Goal: Information Seeking & Learning: Learn about a topic

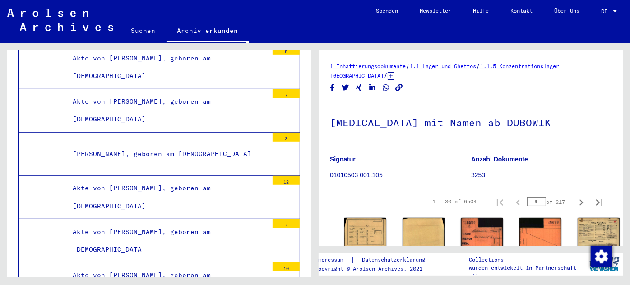
scroll to position [15852, 0]
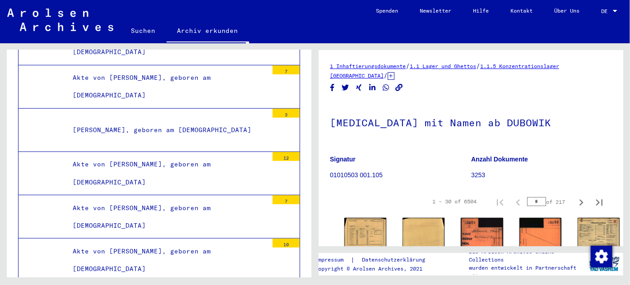
click at [152, 156] on div "Akte von [PERSON_NAME], geboren am [DEMOGRAPHIC_DATA]" at bounding box center [167, 173] width 202 height 35
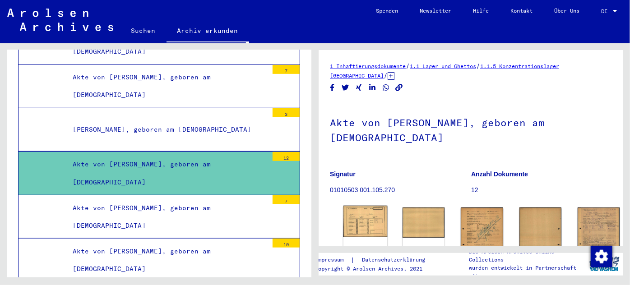
click at [358, 206] on img at bounding box center [365, 221] width 44 height 31
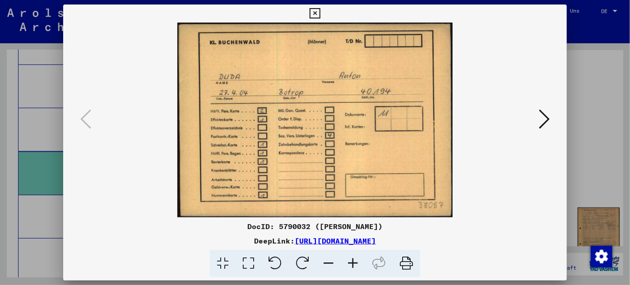
click at [546, 114] on icon at bounding box center [544, 119] width 11 height 22
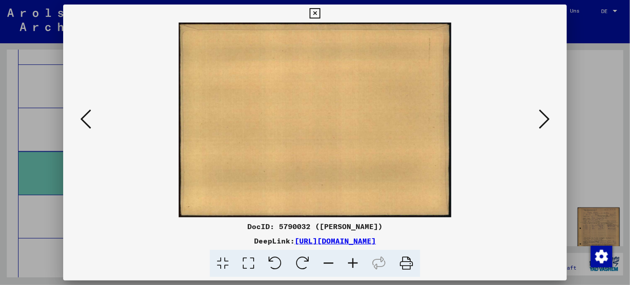
click at [546, 114] on icon at bounding box center [544, 119] width 11 height 22
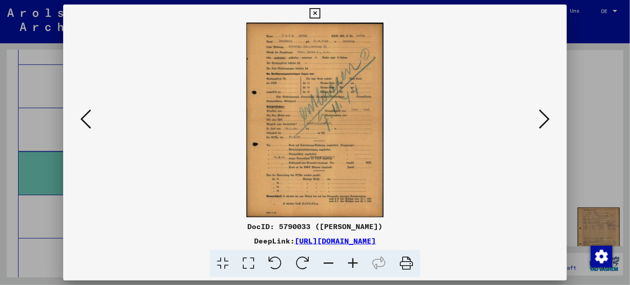
click at [351, 261] on icon at bounding box center [353, 264] width 24 height 28
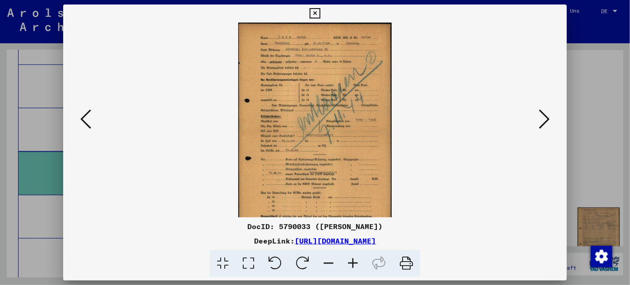
click at [351, 261] on icon at bounding box center [353, 264] width 24 height 28
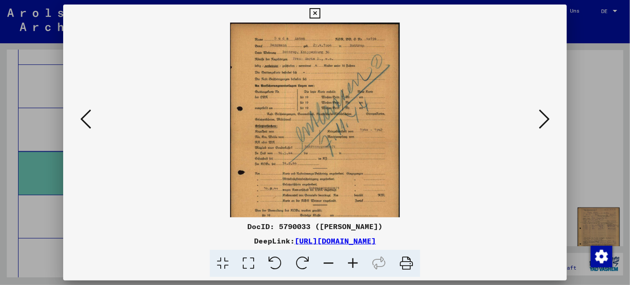
click at [351, 261] on icon at bounding box center [353, 264] width 24 height 28
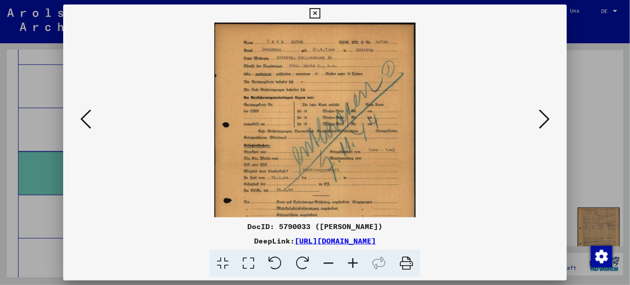
click at [351, 261] on icon at bounding box center [353, 264] width 24 height 28
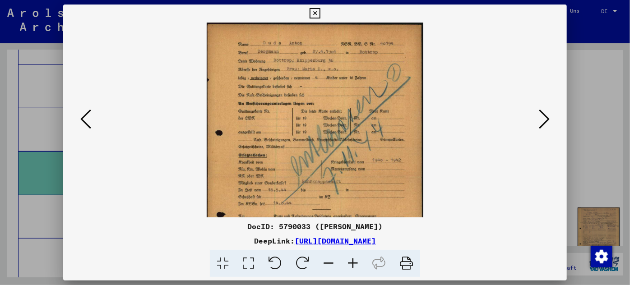
click at [351, 261] on icon at bounding box center [353, 264] width 24 height 28
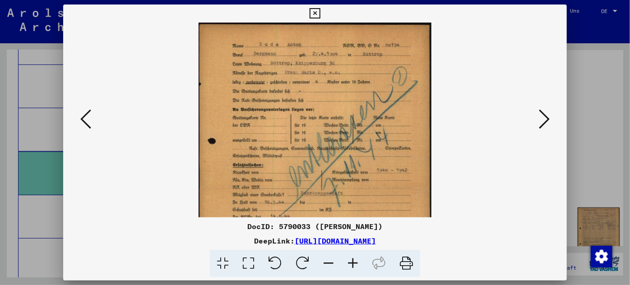
click at [351, 261] on icon at bounding box center [353, 264] width 24 height 28
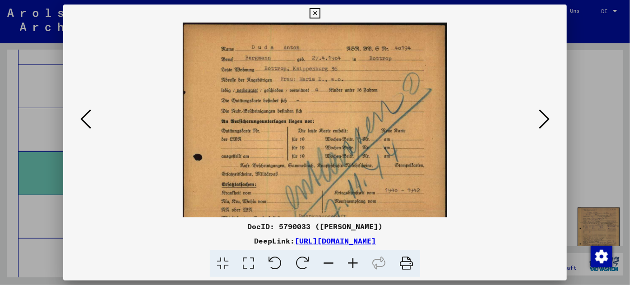
click at [351, 261] on icon at bounding box center [353, 264] width 24 height 28
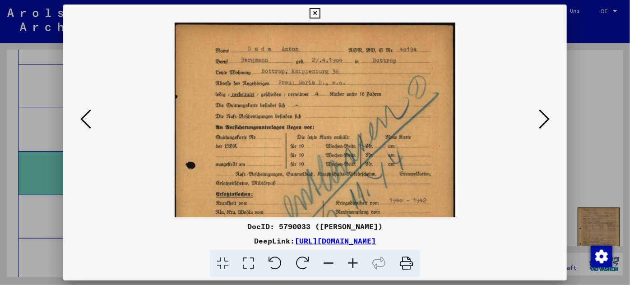
click at [351, 261] on icon at bounding box center [353, 264] width 24 height 28
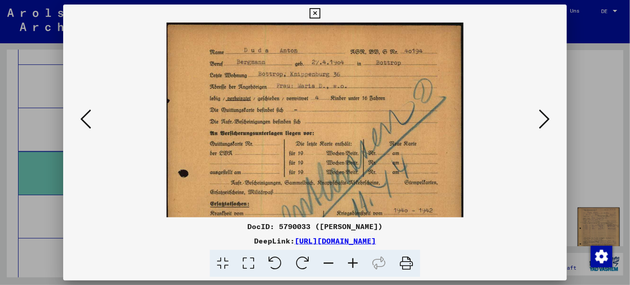
click at [351, 262] on icon at bounding box center [353, 264] width 24 height 28
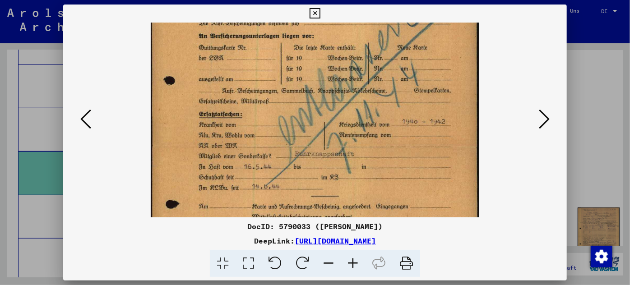
drag, startPoint x: 299, startPoint y: 153, endPoint x: 303, endPoint y: 44, distance: 109.7
click at [303, 44] on img at bounding box center [315, 146] width 328 height 466
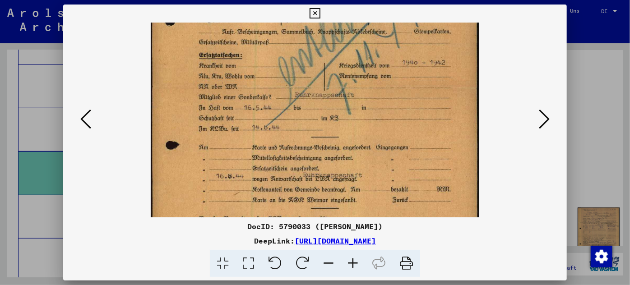
scroll to position [232, 0]
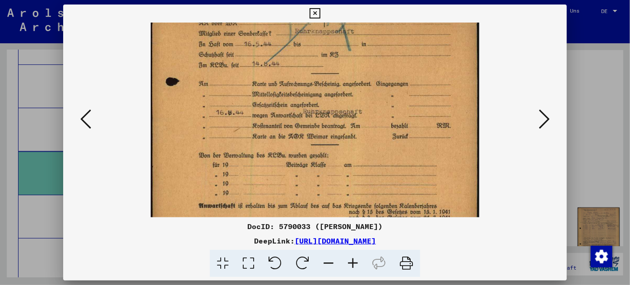
drag, startPoint x: 296, startPoint y: 141, endPoint x: 311, endPoint y: 19, distance: 123.2
click at [311, 19] on div "DocID: 5790033 ([PERSON_NAME]) DeepLink: [URL][DOMAIN_NAME]" at bounding box center [315, 141] width 504 height 273
click at [34, 109] on div at bounding box center [315, 142] width 630 height 285
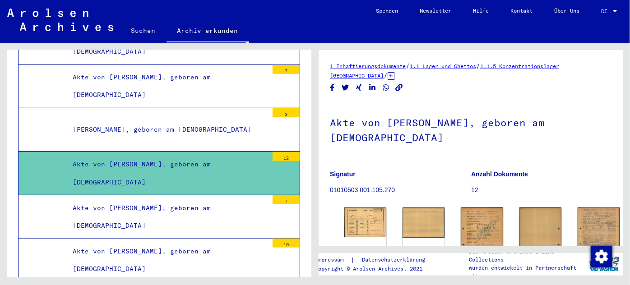
click at [169, 199] on div "Akte von [PERSON_NAME], geboren am [DEMOGRAPHIC_DATA]" at bounding box center [167, 216] width 202 height 35
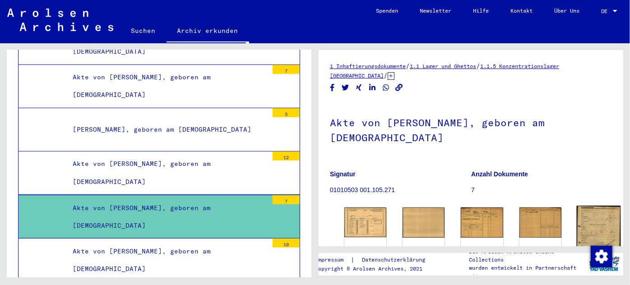
click at [576, 206] on img at bounding box center [598, 235] width 44 height 59
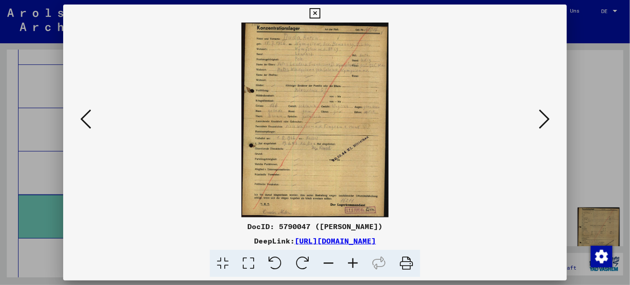
click at [352, 261] on icon at bounding box center [353, 264] width 24 height 28
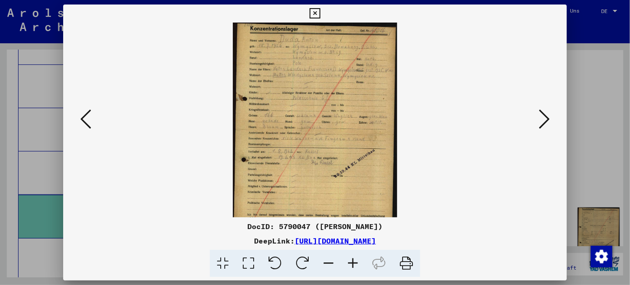
click at [352, 261] on icon at bounding box center [353, 264] width 24 height 28
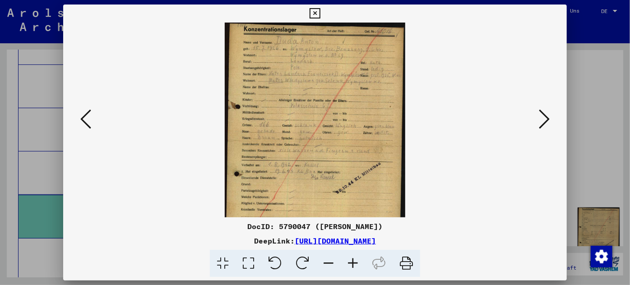
click at [352, 262] on icon at bounding box center [353, 264] width 24 height 28
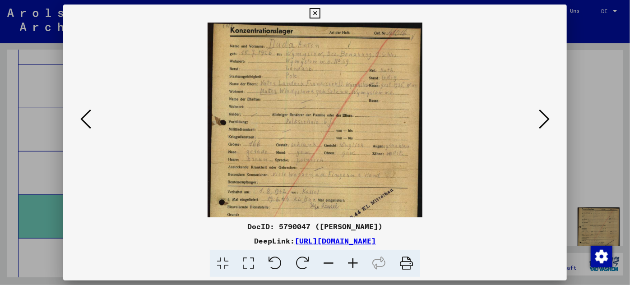
click at [352, 262] on icon at bounding box center [353, 264] width 24 height 28
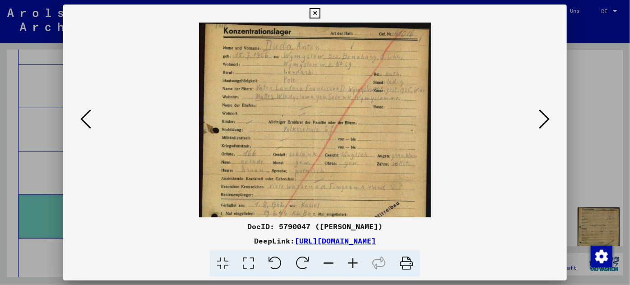
click at [352, 262] on icon at bounding box center [353, 264] width 24 height 28
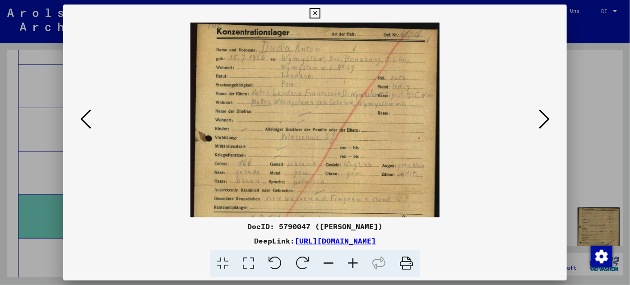
click at [352, 263] on icon at bounding box center [353, 264] width 24 height 28
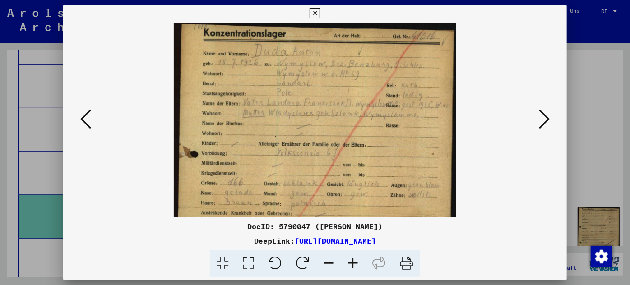
click at [352, 263] on icon at bounding box center [353, 264] width 24 height 28
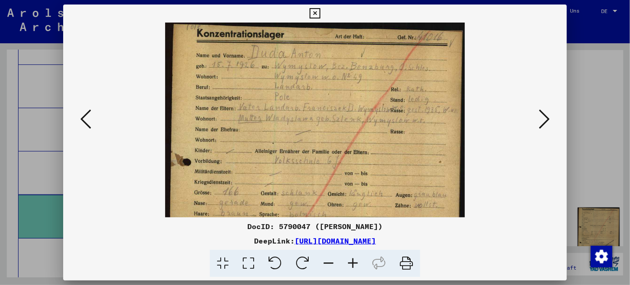
click at [352, 264] on icon at bounding box center [353, 264] width 24 height 28
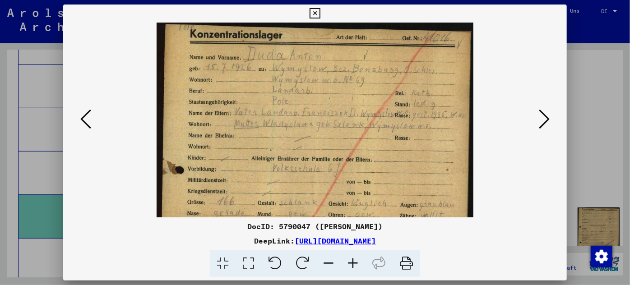
click at [352, 264] on icon at bounding box center [353, 264] width 24 height 28
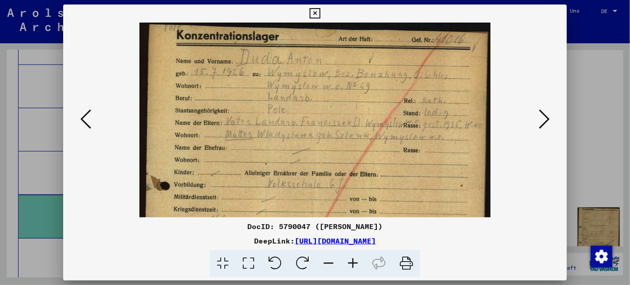
click at [352, 264] on icon at bounding box center [353, 264] width 24 height 28
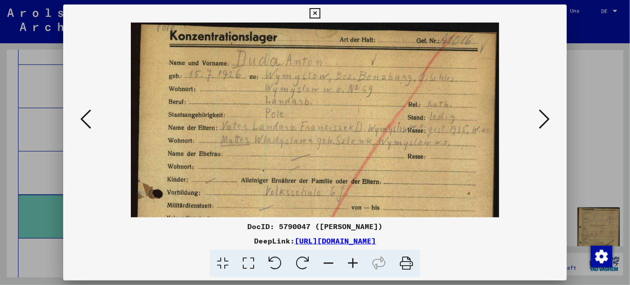
click at [352, 264] on icon at bounding box center [353, 264] width 24 height 28
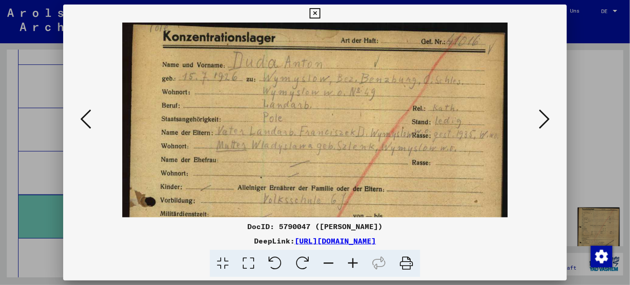
click at [352, 264] on icon at bounding box center [353, 264] width 24 height 28
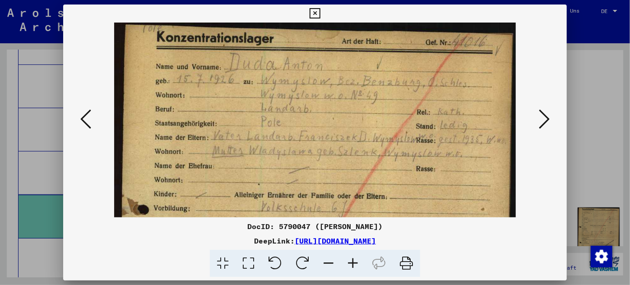
click at [28, 164] on div at bounding box center [315, 142] width 630 height 285
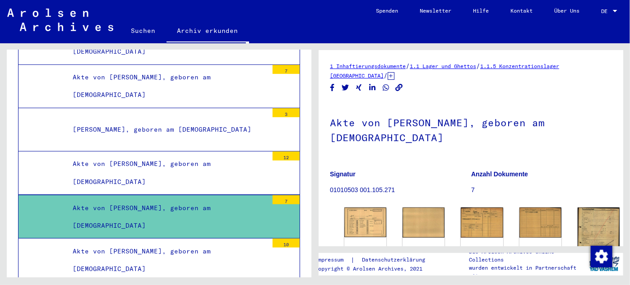
click at [123, 243] on div "Akte von [PERSON_NAME], geboren am [DEMOGRAPHIC_DATA]" at bounding box center [167, 260] width 202 height 35
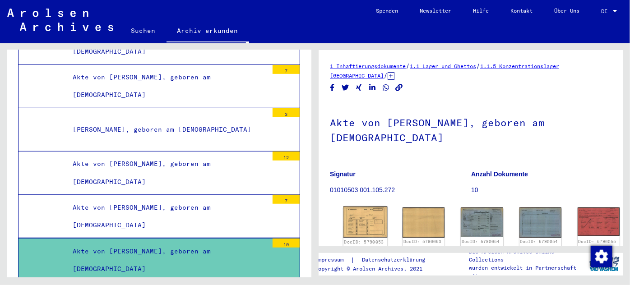
click at [360, 207] on img at bounding box center [365, 223] width 44 height 32
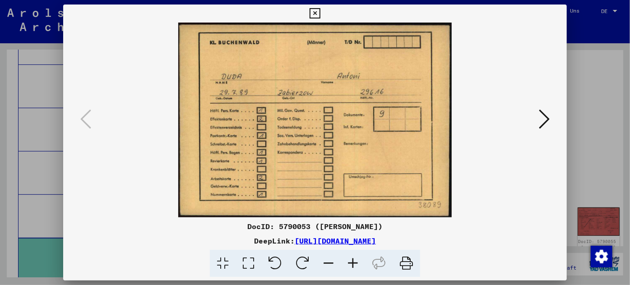
click at [35, 201] on div at bounding box center [315, 142] width 630 height 285
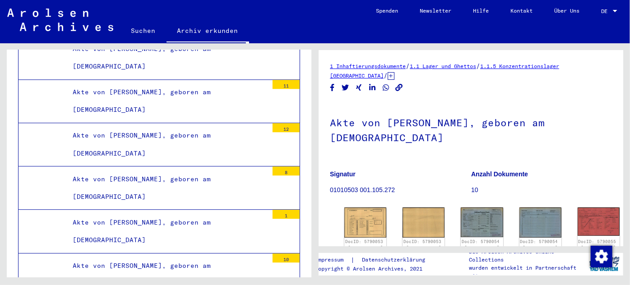
scroll to position [16836, 0]
click at [148, 213] on div "Akte von [PERSON_NAME], geboren am [DEMOGRAPHIC_DATA]" at bounding box center [167, 230] width 202 height 35
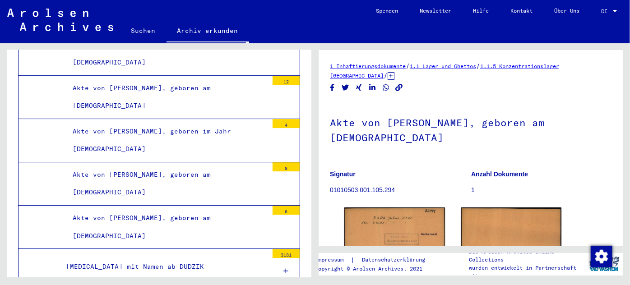
scroll to position [25778, 0]
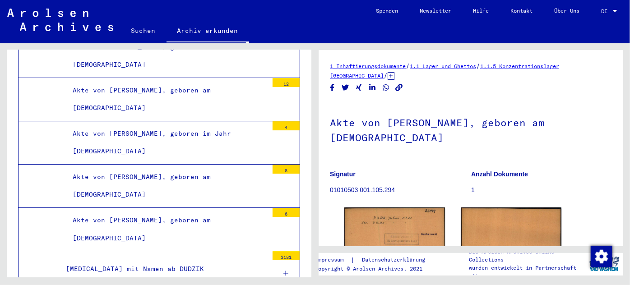
click at [144, 260] on div "[MEDICAL_DATA] mit Namen ab DUDZIK" at bounding box center [163, 269] width 209 height 18
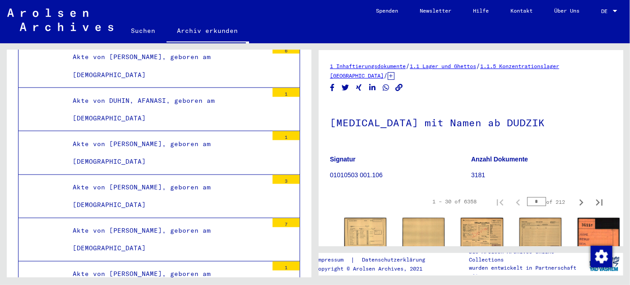
scroll to position [31725, 0]
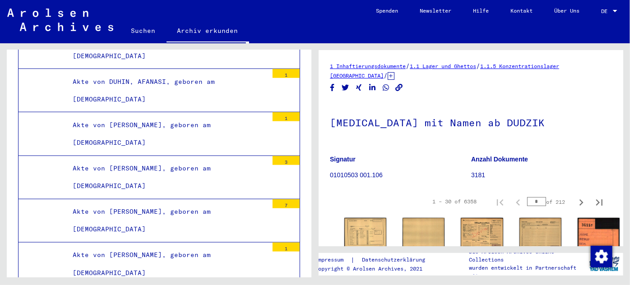
click at [143, 203] on div "Akte von [PERSON_NAME], geboren am [DEMOGRAPHIC_DATA]" at bounding box center [167, 220] width 202 height 35
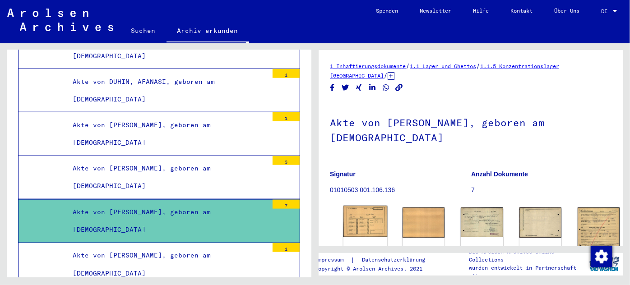
click at [355, 206] on img at bounding box center [365, 221] width 44 height 31
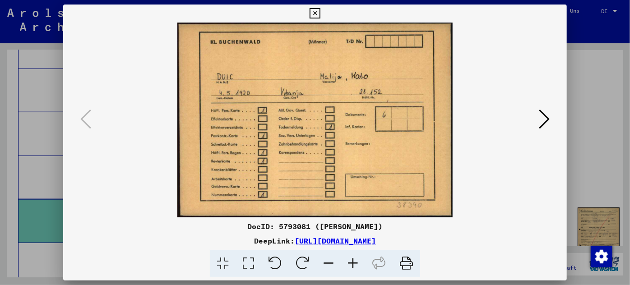
click at [26, 111] on div at bounding box center [315, 142] width 630 height 285
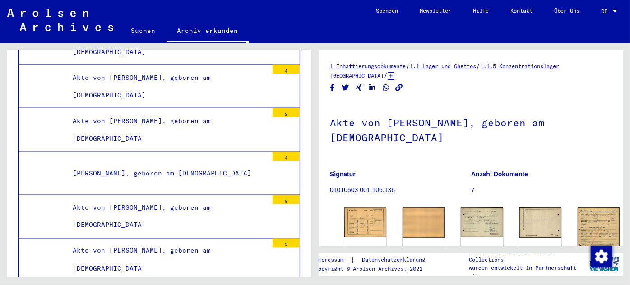
scroll to position [47515, 0]
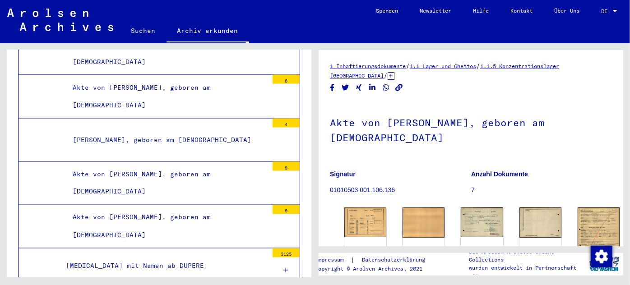
click at [125, 258] on div "[MEDICAL_DATA] mit Namen ab DUPERE" at bounding box center [163, 267] width 209 height 18
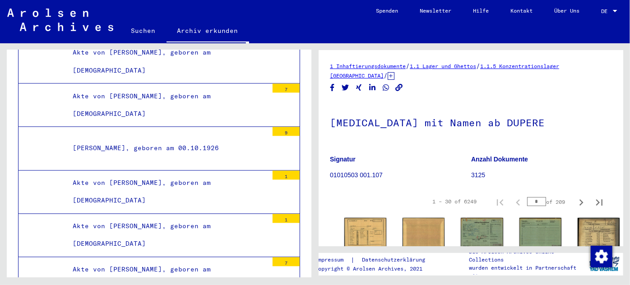
scroll to position [56498, 0]
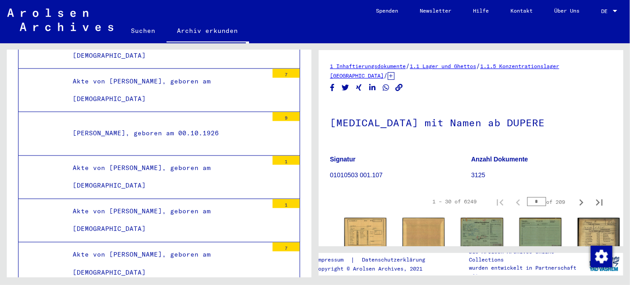
click at [146, 246] on div "Akte von [PERSON_NAME], geboren am [DEMOGRAPHIC_DATA]" at bounding box center [167, 263] width 202 height 35
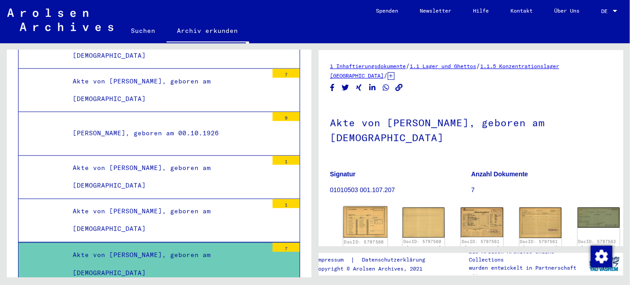
click at [358, 218] on img at bounding box center [365, 222] width 44 height 31
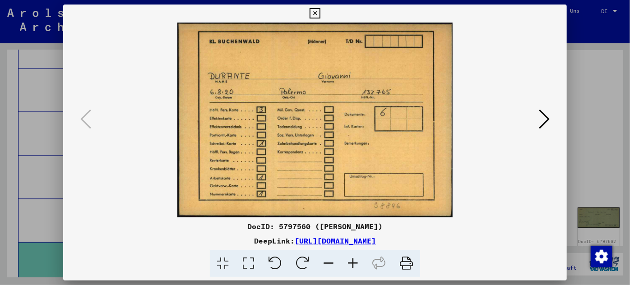
click at [53, 90] on div at bounding box center [315, 142] width 630 height 285
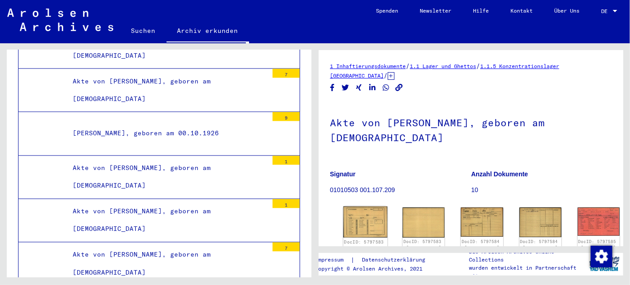
click at [355, 207] on img at bounding box center [365, 222] width 44 height 31
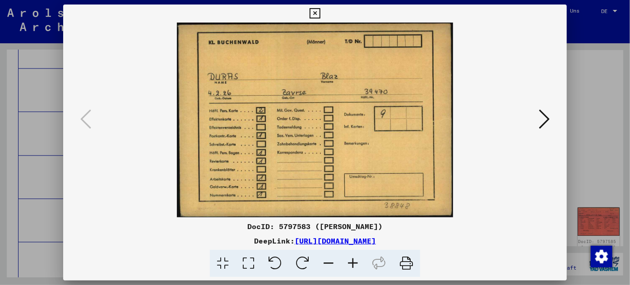
click at [544, 113] on icon at bounding box center [544, 119] width 11 height 22
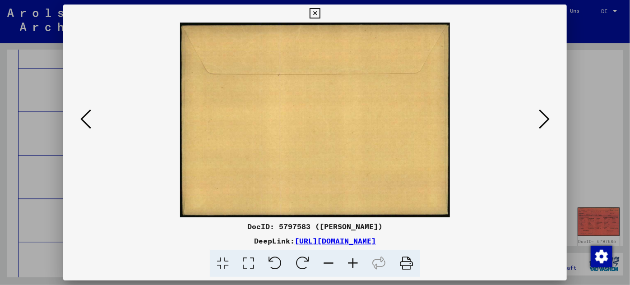
click at [544, 113] on icon at bounding box center [544, 119] width 11 height 22
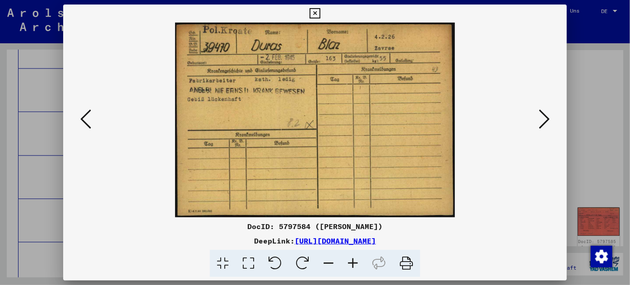
click at [544, 113] on icon at bounding box center [544, 119] width 11 height 22
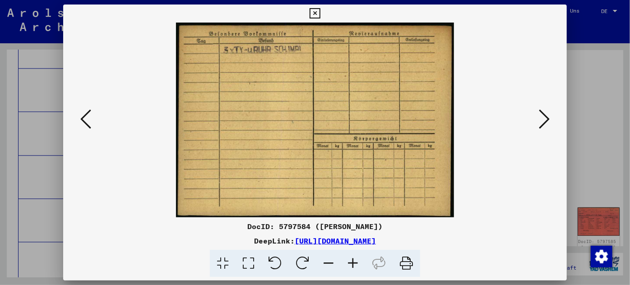
click at [544, 113] on icon at bounding box center [544, 119] width 11 height 22
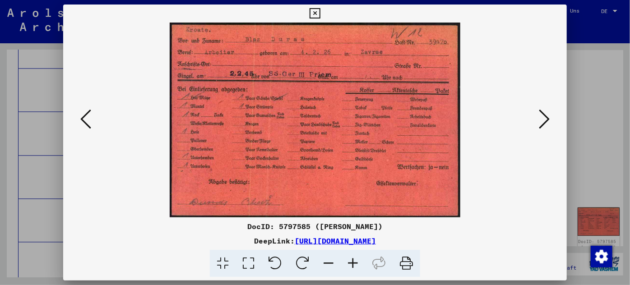
click at [350, 261] on icon at bounding box center [353, 264] width 24 height 28
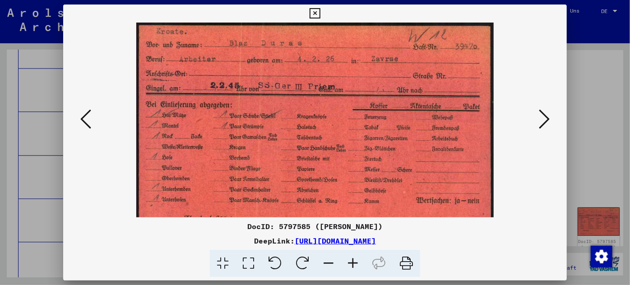
click at [350, 261] on icon at bounding box center [353, 264] width 24 height 28
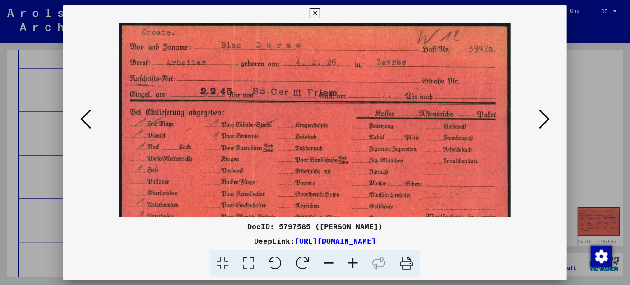
click at [350, 262] on icon at bounding box center [353, 264] width 24 height 28
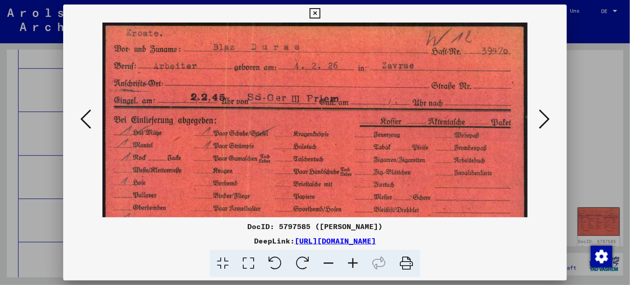
click at [349, 263] on icon at bounding box center [353, 264] width 24 height 28
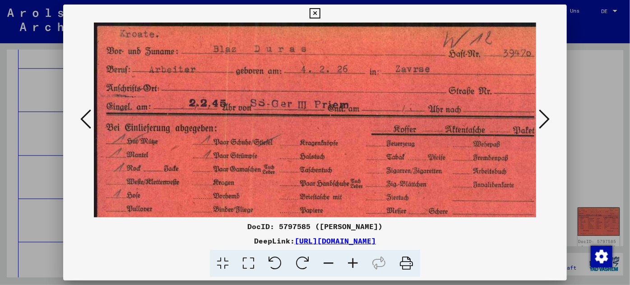
click at [543, 116] on icon at bounding box center [544, 119] width 11 height 22
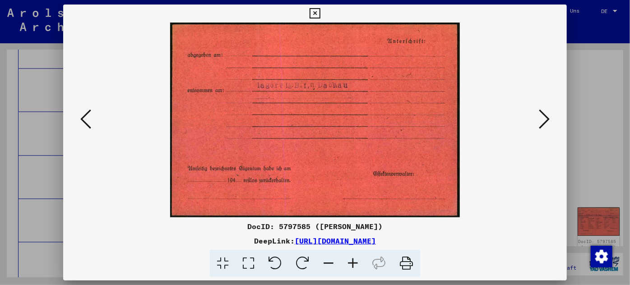
click at [543, 116] on icon at bounding box center [544, 119] width 11 height 22
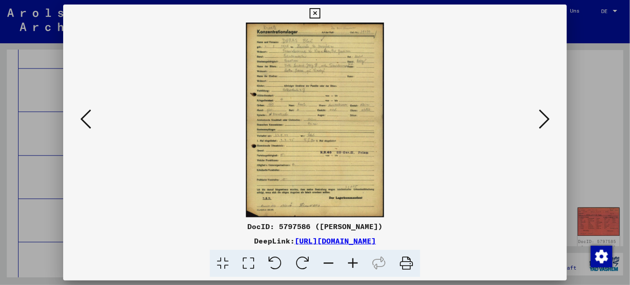
click at [354, 262] on icon at bounding box center [353, 264] width 24 height 28
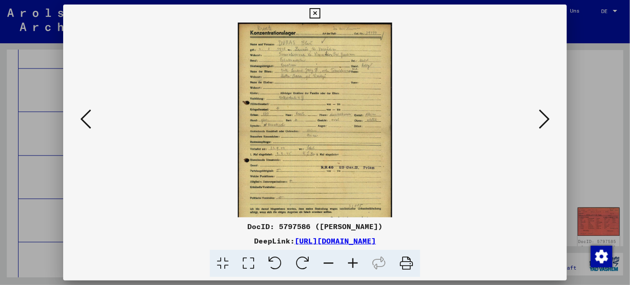
click at [354, 261] on icon at bounding box center [353, 264] width 24 height 28
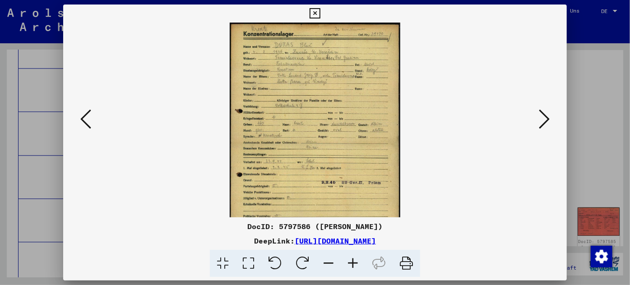
click at [354, 261] on icon at bounding box center [353, 264] width 24 height 28
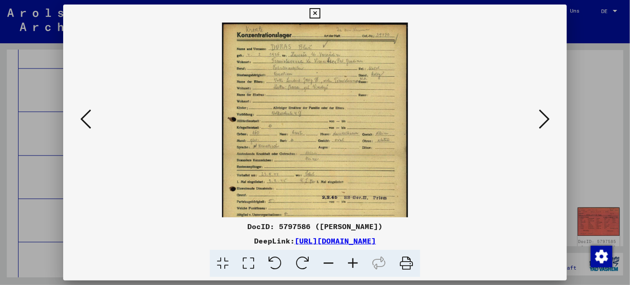
click at [354, 261] on icon at bounding box center [353, 264] width 24 height 28
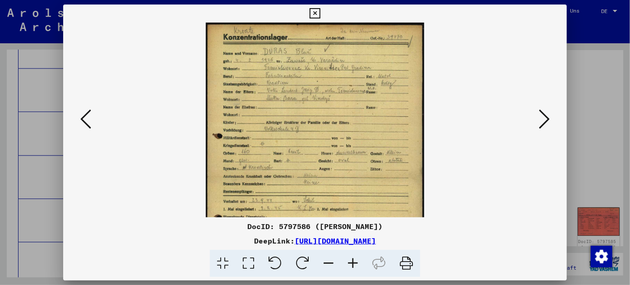
click at [354, 261] on icon at bounding box center [353, 264] width 24 height 28
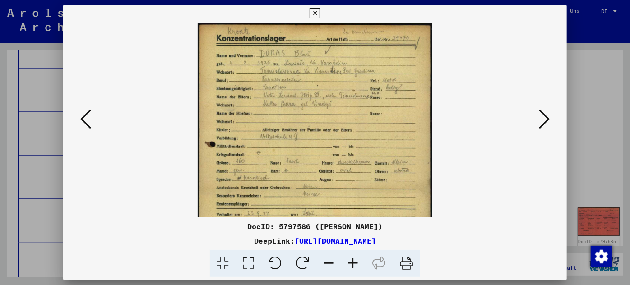
click at [354, 261] on icon at bounding box center [353, 264] width 24 height 28
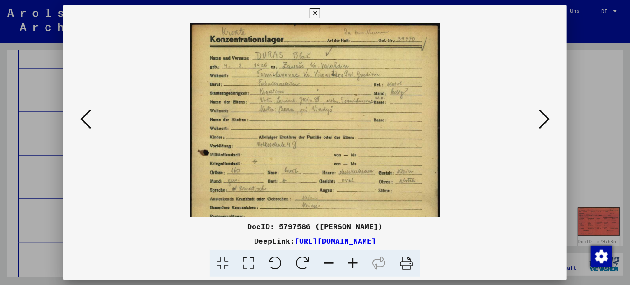
click at [354, 261] on icon at bounding box center [353, 264] width 24 height 28
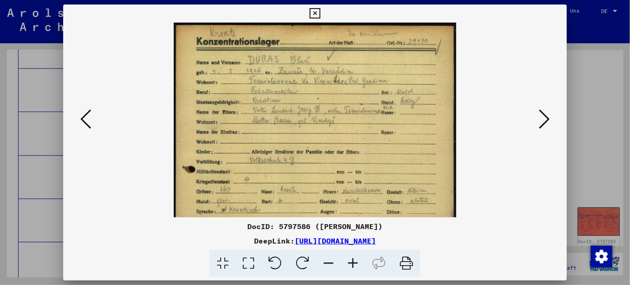
click at [354, 261] on icon at bounding box center [353, 264] width 24 height 28
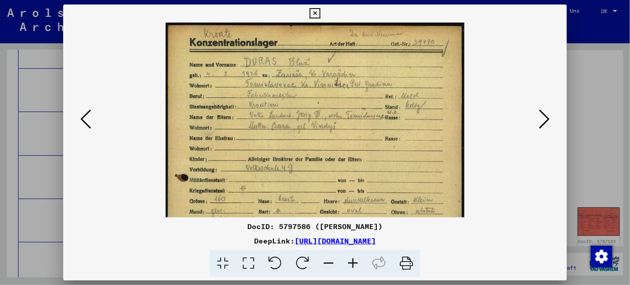
click at [354, 261] on icon at bounding box center [353, 264] width 24 height 28
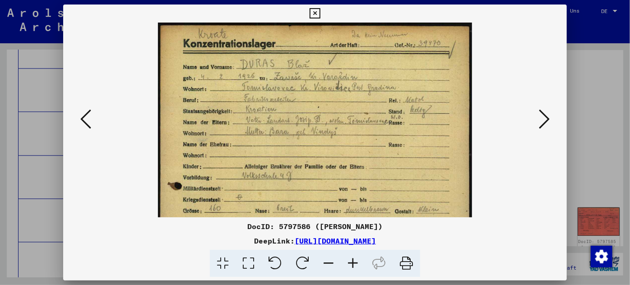
click at [354, 262] on icon at bounding box center [353, 264] width 24 height 28
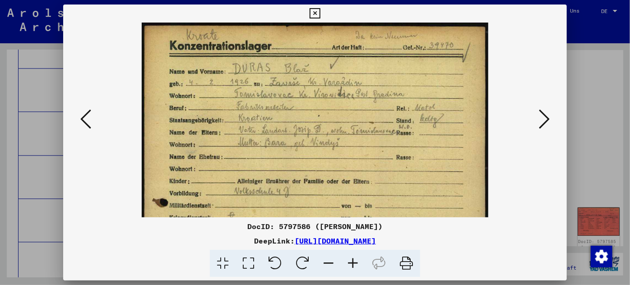
click at [354, 262] on icon at bounding box center [353, 264] width 24 height 28
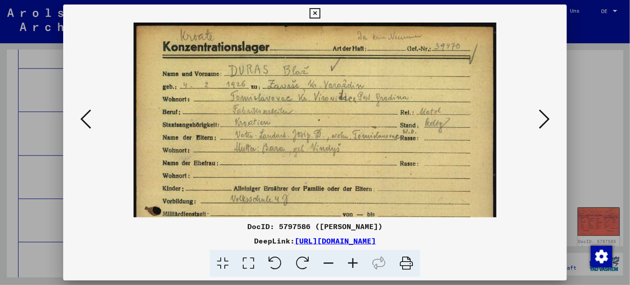
click at [354, 263] on icon at bounding box center [353, 264] width 24 height 28
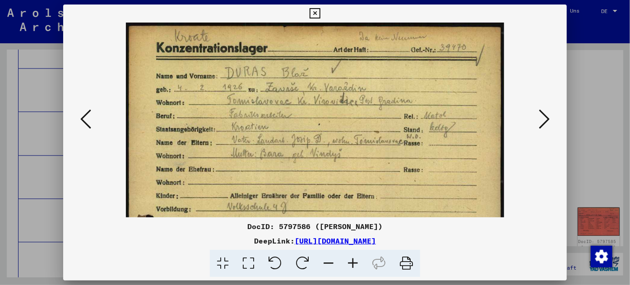
click at [354, 263] on icon at bounding box center [353, 264] width 24 height 28
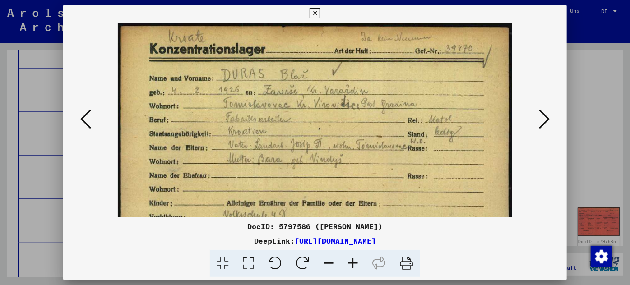
click at [354, 263] on icon at bounding box center [353, 264] width 24 height 28
click at [354, 264] on icon at bounding box center [353, 264] width 24 height 28
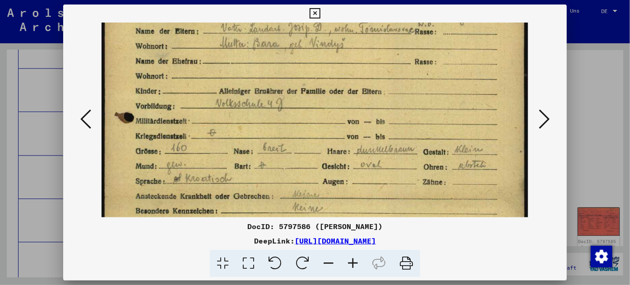
drag, startPoint x: 287, startPoint y: 194, endPoint x: 297, endPoint y: 68, distance: 126.7
click at [297, 68] on img at bounding box center [315, 196] width 426 height 601
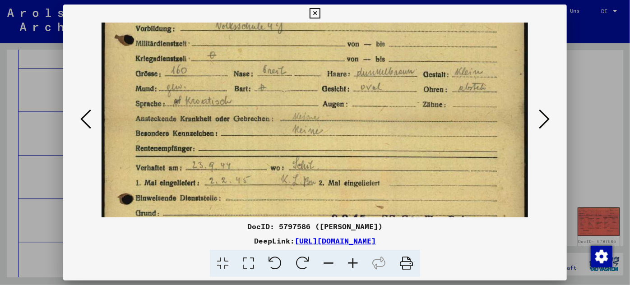
scroll to position [215, 0]
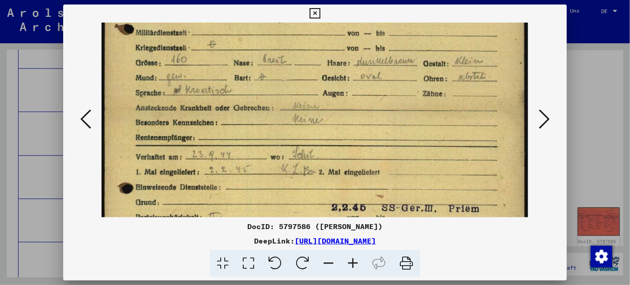
drag, startPoint x: 291, startPoint y: 181, endPoint x: 300, endPoint y: 92, distance: 88.9
click at [300, 92] on img at bounding box center [315, 107] width 426 height 601
click at [38, 179] on div at bounding box center [315, 142] width 630 height 285
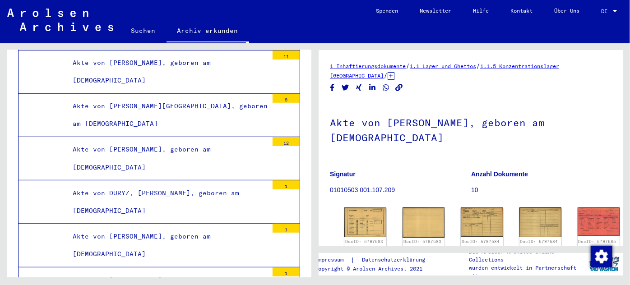
scroll to position [62650, 0]
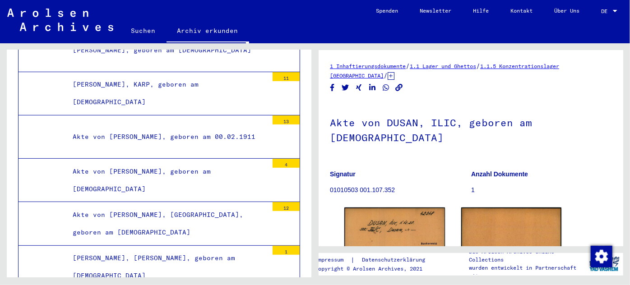
scroll to position [64290, 0]
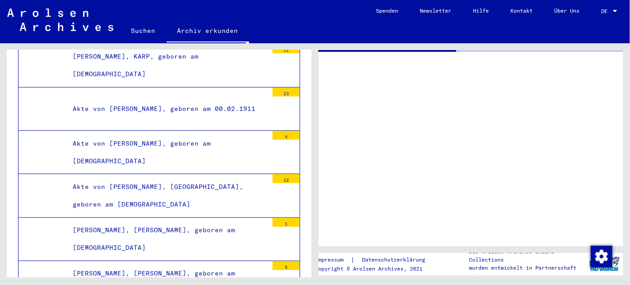
scroll to position [64290, 0]
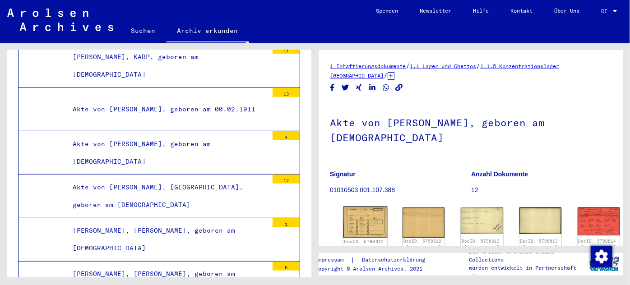
click at [363, 207] on img at bounding box center [365, 222] width 44 height 31
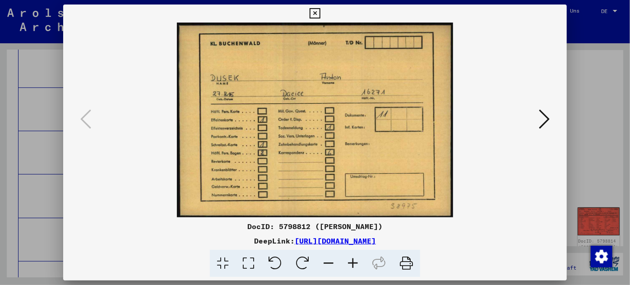
click at [541, 112] on icon at bounding box center [544, 119] width 11 height 22
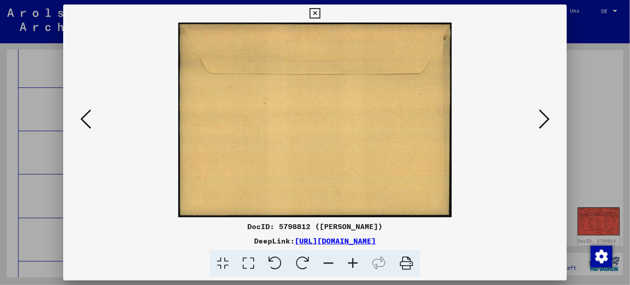
click at [541, 114] on icon at bounding box center [544, 119] width 11 height 22
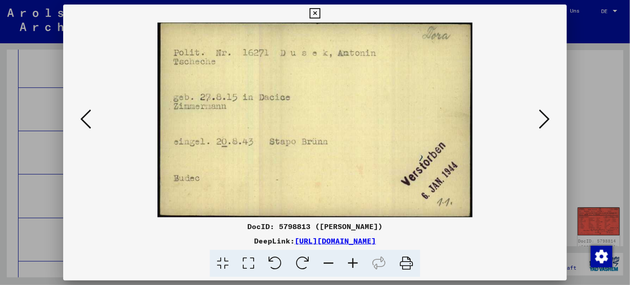
click at [540, 115] on icon at bounding box center [544, 119] width 11 height 22
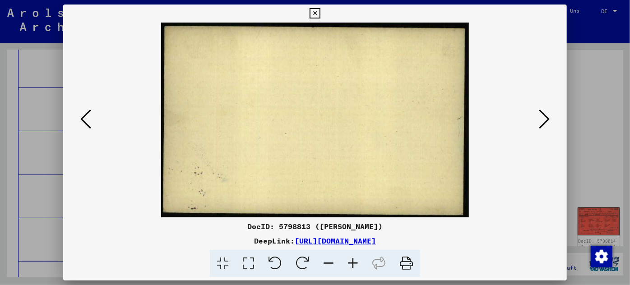
click at [539, 116] on icon at bounding box center [544, 119] width 11 height 22
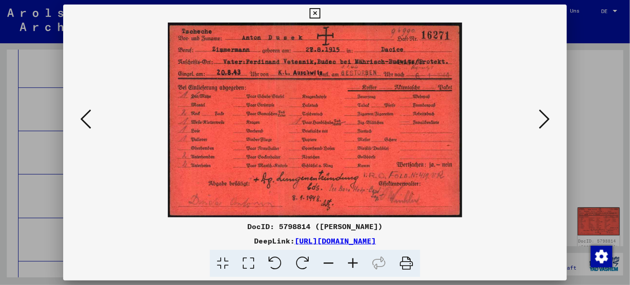
click at [35, 145] on div at bounding box center [315, 142] width 630 height 285
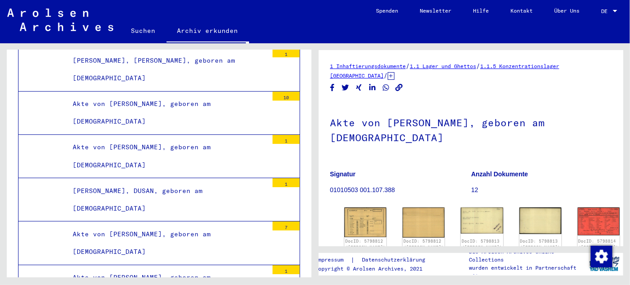
scroll to position [65643, 0]
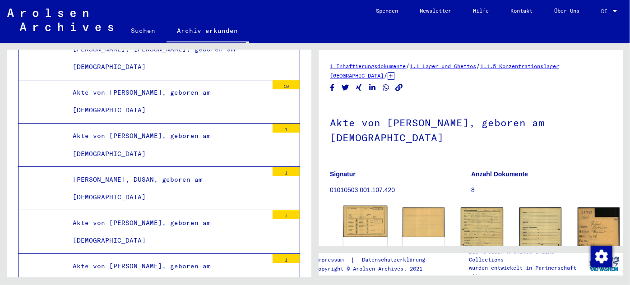
click at [362, 216] on img at bounding box center [365, 221] width 44 height 31
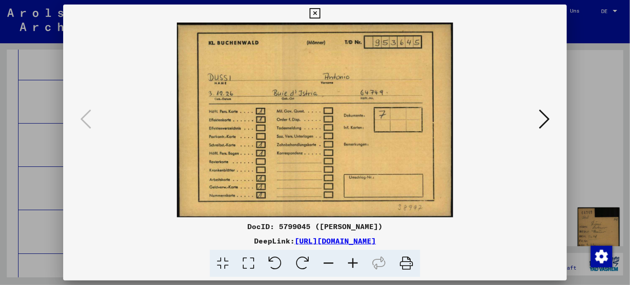
drag, startPoint x: 476, startPoint y: 239, endPoint x: 203, endPoint y: 241, distance: 273.4
click at [203, 241] on div "DeepLink: [URL][DOMAIN_NAME]" at bounding box center [315, 241] width 504 height 11
copy link "[URL][DOMAIN_NAME]"
click at [546, 114] on icon at bounding box center [544, 119] width 11 height 22
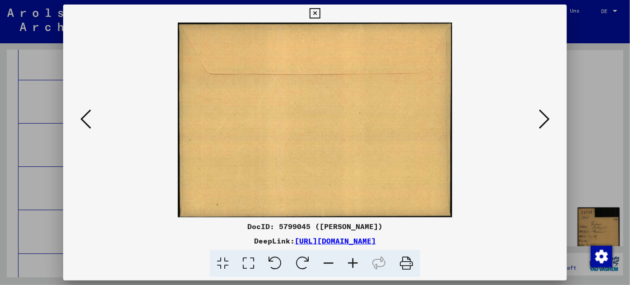
click at [547, 116] on icon at bounding box center [544, 119] width 11 height 22
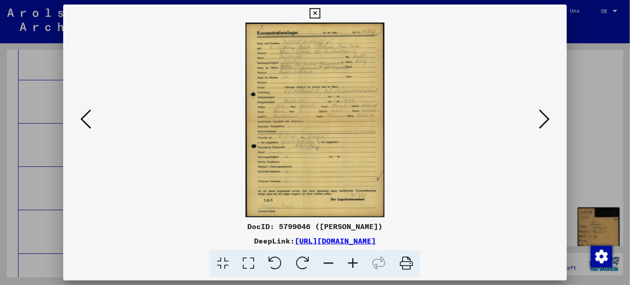
click at [350, 259] on icon at bounding box center [353, 264] width 24 height 28
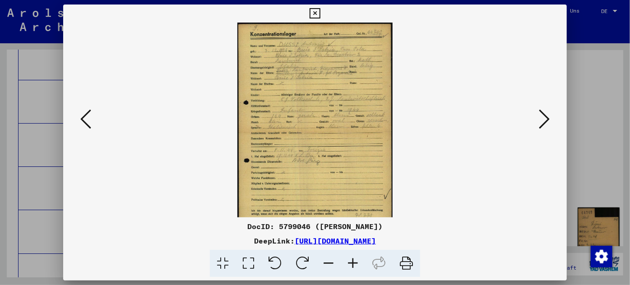
click at [350, 259] on icon at bounding box center [353, 264] width 24 height 28
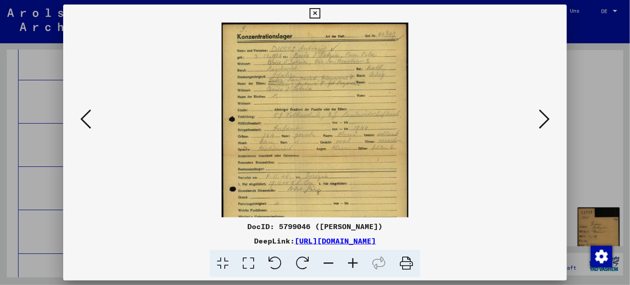
click at [350, 259] on icon at bounding box center [353, 264] width 24 height 28
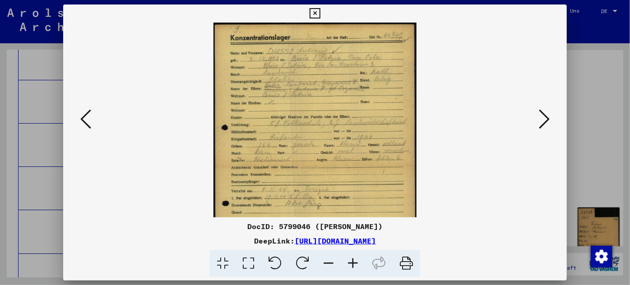
click at [350, 260] on icon at bounding box center [353, 264] width 24 height 28
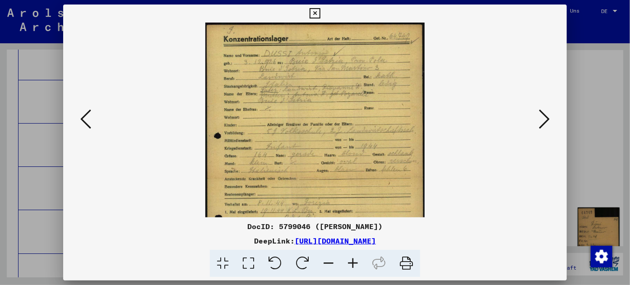
click at [350, 261] on icon at bounding box center [353, 264] width 24 height 28
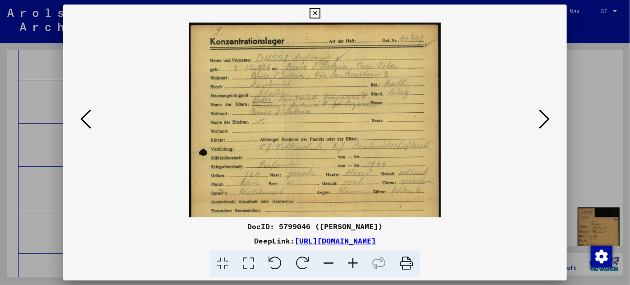
click at [350, 261] on icon at bounding box center [353, 264] width 24 height 28
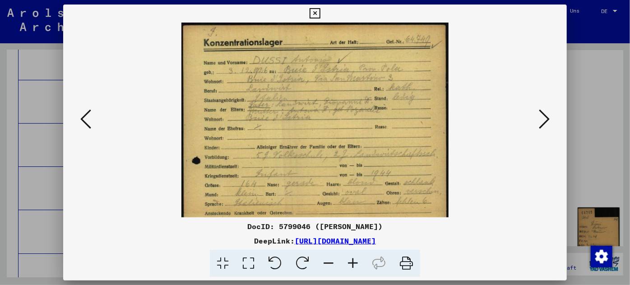
click at [350, 261] on icon at bounding box center [353, 264] width 24 height 28
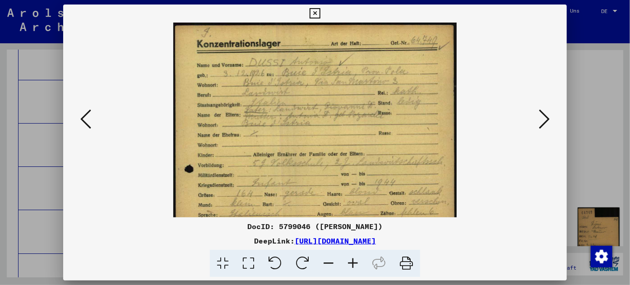
click at [350, 261] on icon at bounding box center [353, 264] width 24 height 28
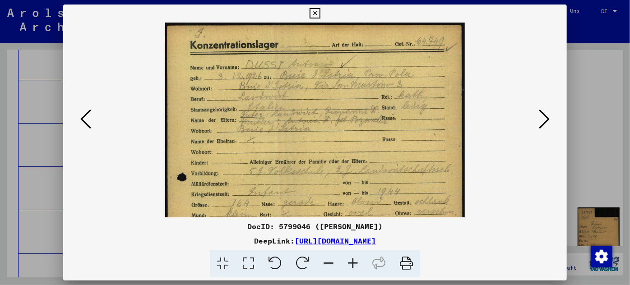
click at [350, 261] on icon at bounding box center [353, 264] width 24 height 28
click at [350, 262] on icon at bounding box center [353, 264] width 24 height 28
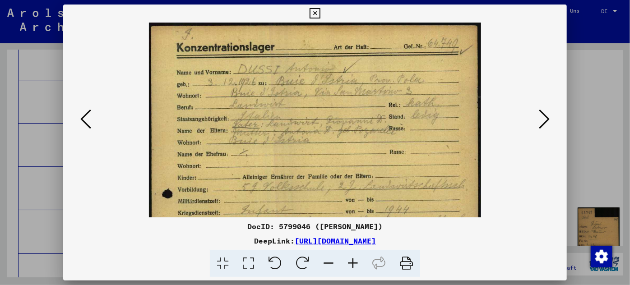
click at [350, 262] on icon at bounding box center [353, 264] width 24 height 28
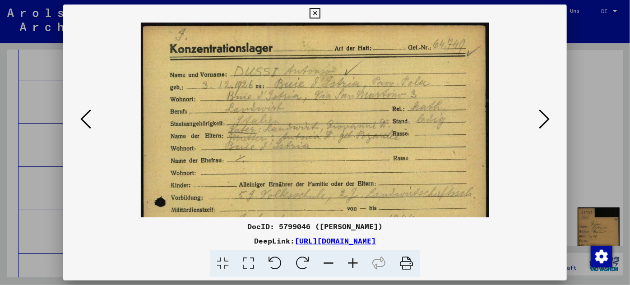
click at [350, 262] on icon at bounding box center [353, 264] width 24 height 28
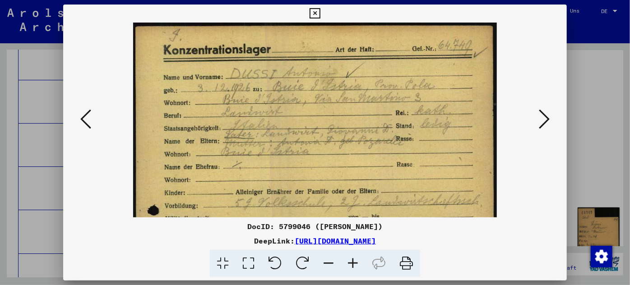
click at [350, 262] on icon at bounding box center [353, 264] width 24 height 28
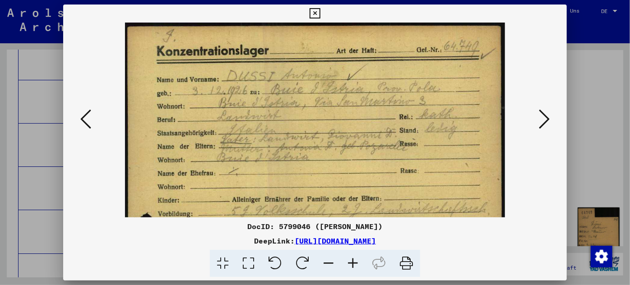
click at [350, 262] on icon at bounding box center [353, 264] width 24 height 28
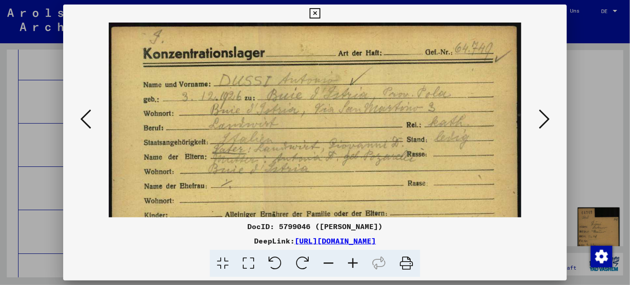
click at [350, 262] on icon at bounding box center [353, 264] width 24 height 28
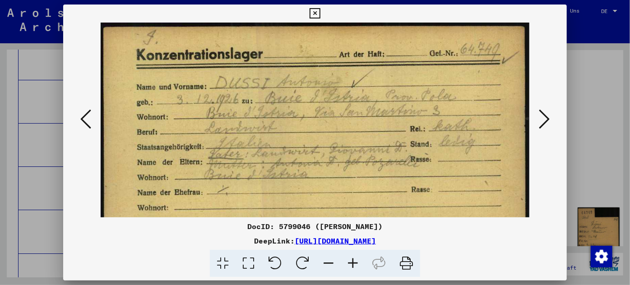
click at [350, 262] on icon at bounding box center [353, 264] width 24 height 28
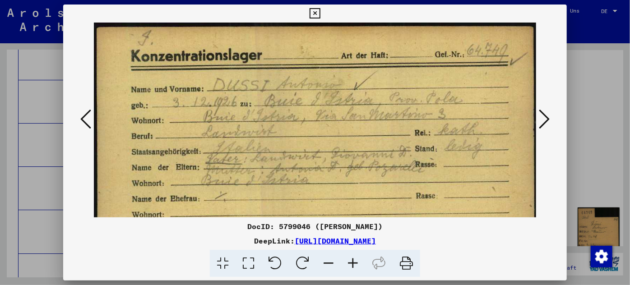
click at [350, 262] on icon at bounding box center [353, 264] width 24 height 28
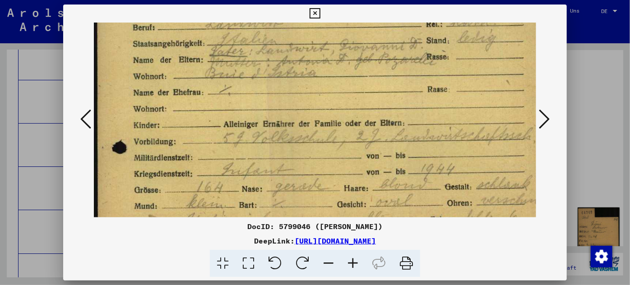
scroll to position [113, 0]
drag, startPoint x: 332, startPoint y: 196, endPoint x: 338, endPoint y: 83, distance: 113.4
click at [338, 83] on img at bounding box center [324, 233] width 461 height 646
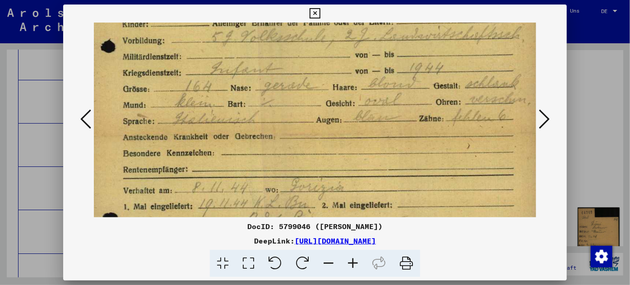
scroll to position [221, 12]
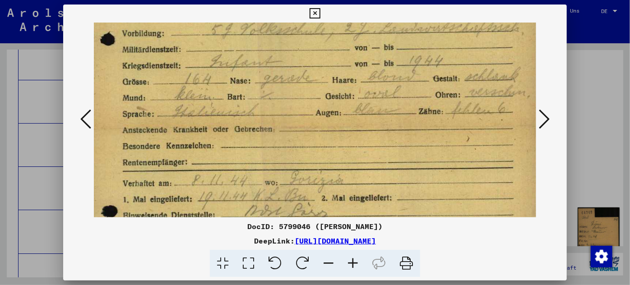
drag, startPoint x: 326, startPoint y: 166, endPoint x: 311, endPoint y: 60, distance: 107.5
click at [311, 60] on img at bounding box center [312, 124] width 461 height 646
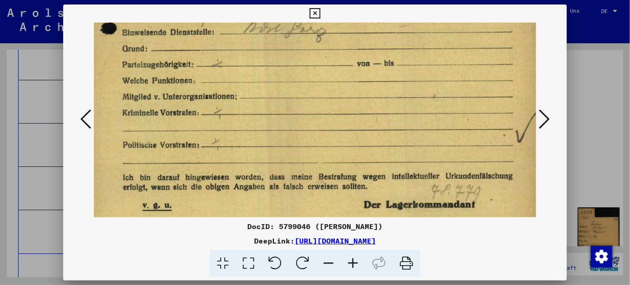
scroll to position [404, 13]
drag, startPoint x: 372, startPoint y: 210, endPoint x: 364, endPoint y: 14, distance: 196.4
click at [364, 14] on div "DocID: 5799046 ([PERSON_NAME]) DeepLink: [URL][DOMAIN_NAME]" at bounding box center [315, 141] width 504 height 273
click at [546, 116] on icon at bounding box center [544, 119] width 11 height 22
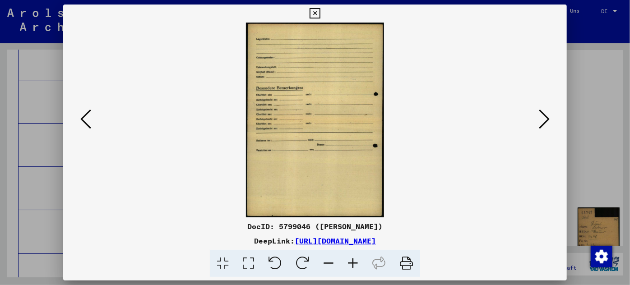
scroll to position [0, 0]
click at [545, 116] on icon at bounding box center [544, 119] width 11 height 22
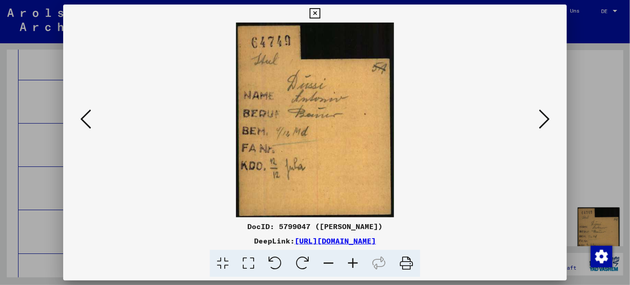
click at [550, 113] on button at bounding box center [544, 120] width 16 height 26
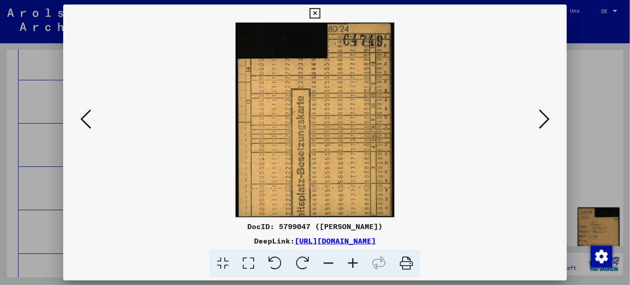
click at [546, 117] on icon at bounding box center [544, 119] width 11 height 22
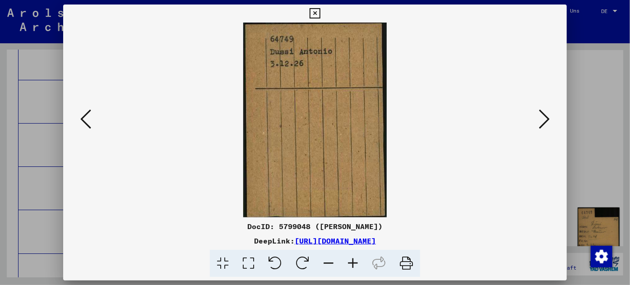
click at [546, 115] on icon at bounding box center [544, 119] width 11 height 22
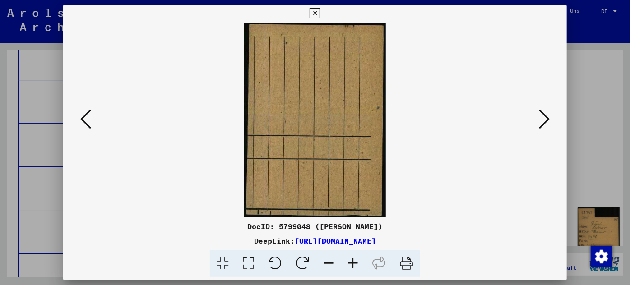
click at [546, 115] on icon at bounding box center [544, 119] width 11 height 22
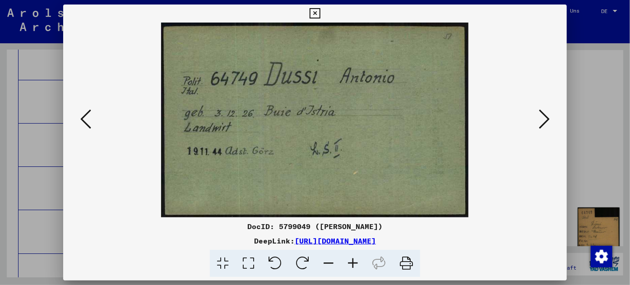
click at [543, 115] on icon at bounding box center [544, 119] width 11 height 22
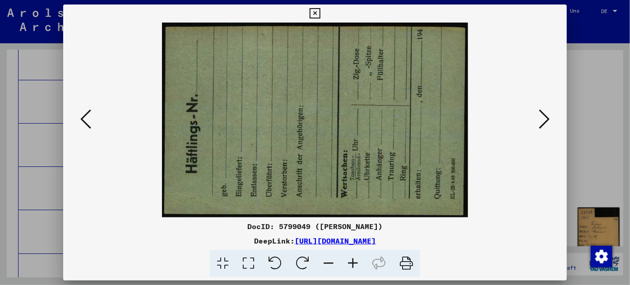
click at [543, 115] on icon at bounding box center [544, 119] width 11 height 22
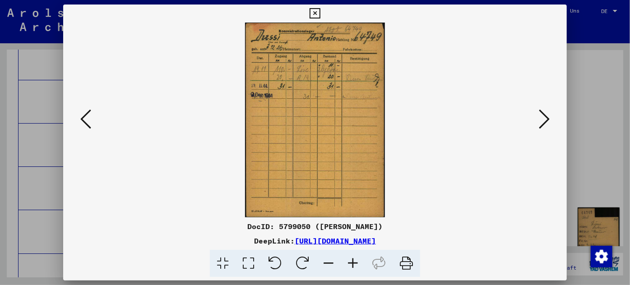
click at [353, 259] on icon at bounding box center [353, 264] width 24 height 28
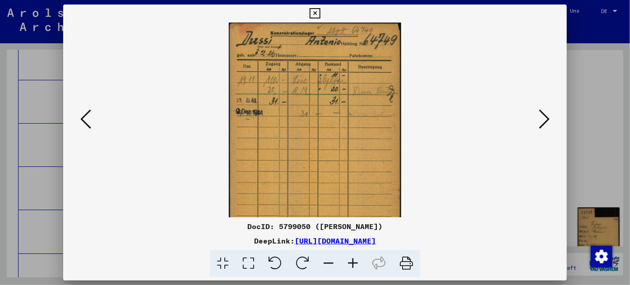
click at [353, 259] on icon at bounding box center [353, 264] width 24 height 28
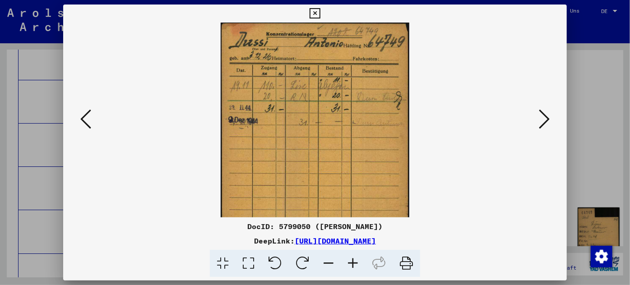
click at [353, 259] on icon at bounding box center [353, 264] width 24 height 28
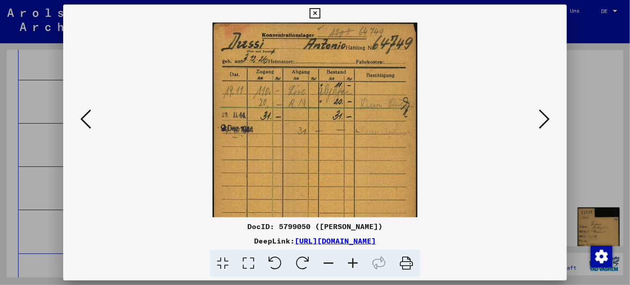
click at [353, 259] on icon at bounding box center [353, 264] width 24 height 28
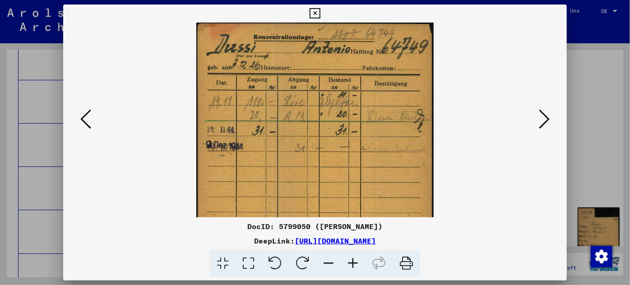
click at [353, 259] on icon at bounding box center [353, 264] width 24 height 28
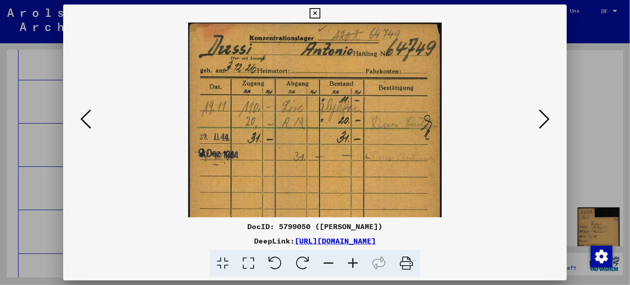
click at [353, 259] on icon at bounding box center [353, 264] width 24 height 28
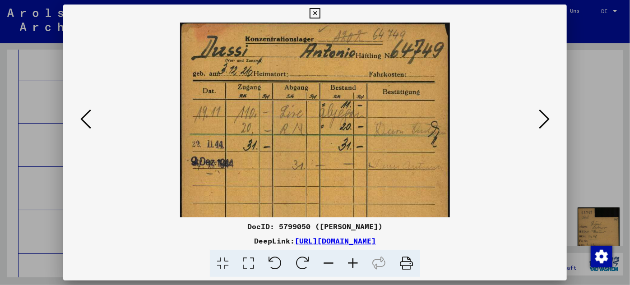
click at [353, 259] on icon at bounding box center [353, 264] width 24 height 28
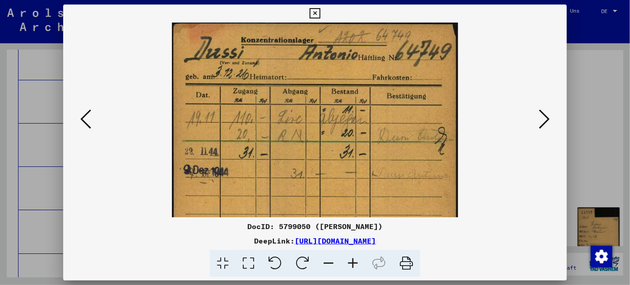
click at [353, 259] on icon at bounding box center [353, 264] width 24 height 28
click at [352, 260] on icon at bounding box center [353, 264] width 24 height 28
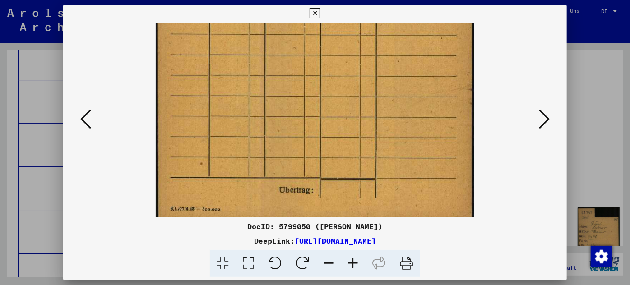
drag, startPoint x: 294, startPoint y: 197, endPoint x: 319, endPoint y: -45, distance: 242.7
click at [319, 0] on html "Suchen Archiv erkunden Spenden Newsletter Hilfe Kontakt Über Uns Suchen Archiv …" at bounding box center [315, 142] width 630 height 285
click at [548, 119] on icon at bounding box center [544, 119] width 11 height 22
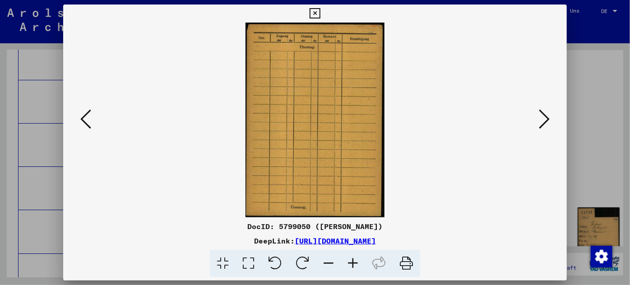
scroll to position [0, 0]
click at [548, 119] on icon at bounding box center [544, 119] width 11 height 22
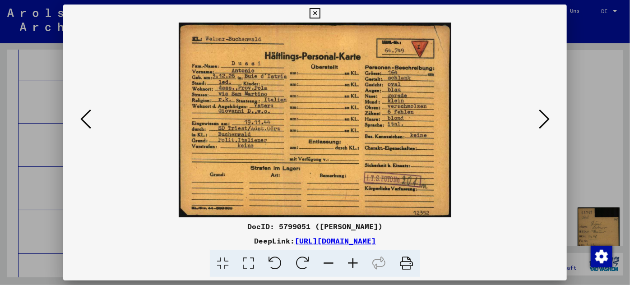
click at [353, 257] on icon at bounding box center [353, 264] width 24 height 28
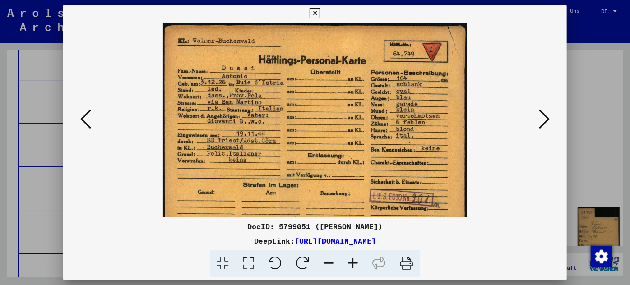
click at [353, 257] on icon at bounding box center [353, 264] width 24 height 28
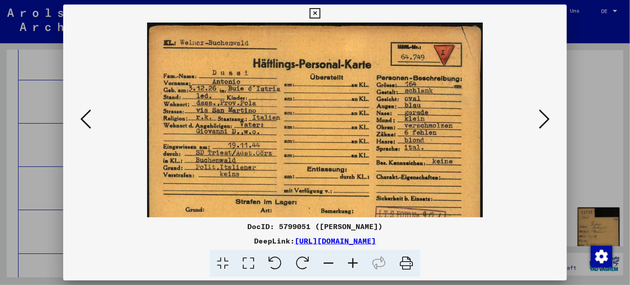
click at [353, 257] on icon at bounding box center [353, 264] width 24 height 28
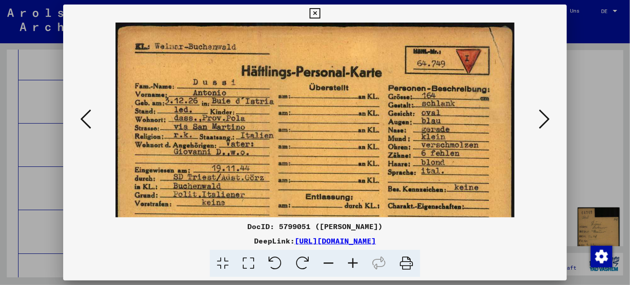
click at [353, 257] on icon at bounding box center [353, 264] width 24 height 28
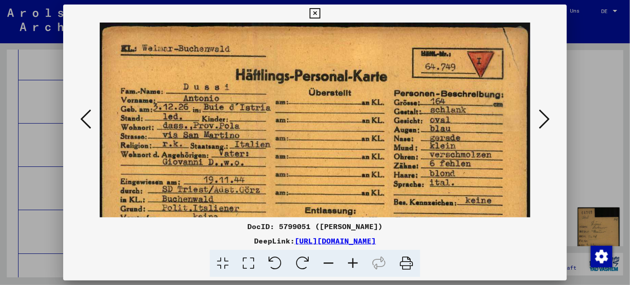
click at [353, 257] on icon at bounding box center [353, 264] width 24 height 28
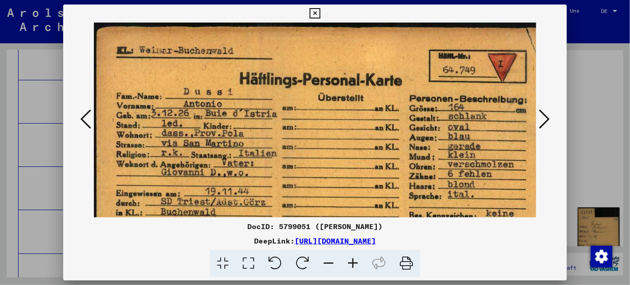
click at [353, 257] on icon at bounding box center [353, 264] width 24 height 28
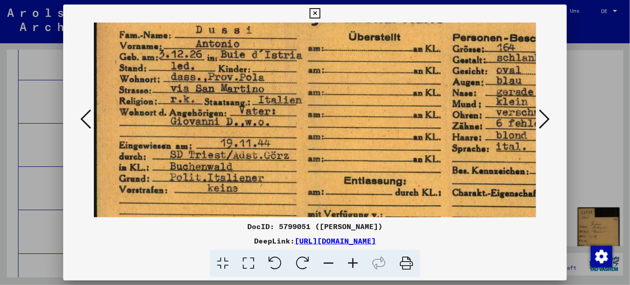
scroll to position [72, 0]
drag, startPoint x: 286, startPoint y: 191, endPoint x: 293, endPoint y: 120, distance: 71.2
click at [293, 120] on img at bounding box center [356, 138] width 525 height 375
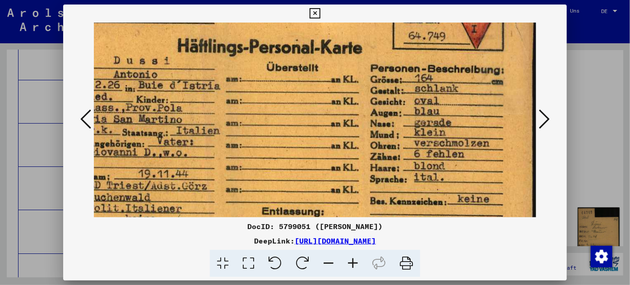
scroll to position [41, 82]
drag, startPoint x: 291, startPoint y: 178, endPoint x: 207, endPoint y: 179, distance: 84.4
click at [208, 179] on img at bounding box center [274, 169] width 525 height 375
click at [548, 116] on icon at bounding box center [544, 119] width 11 height 22
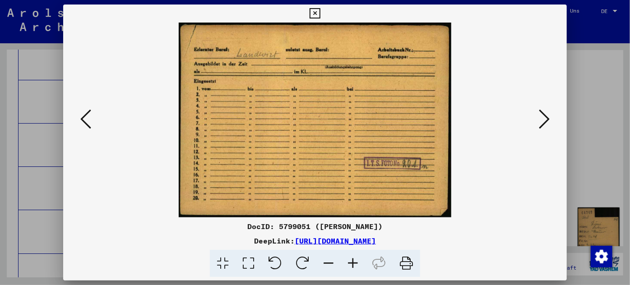
click at [545, 117] on icon at bounding box center [544, 119] width 11 height 22
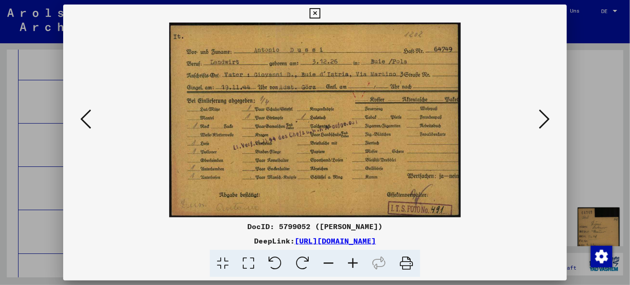
click at [545, 116] on icon at bounding box center [544, 119] width 11 height 22
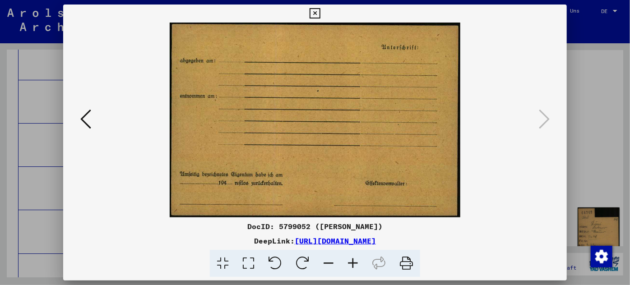
click at [47, 154] on div at bounding box center [315, 142] width 630 height 285
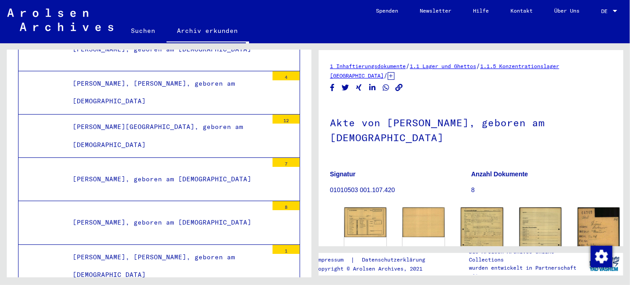
scroll to position [69129, 0]
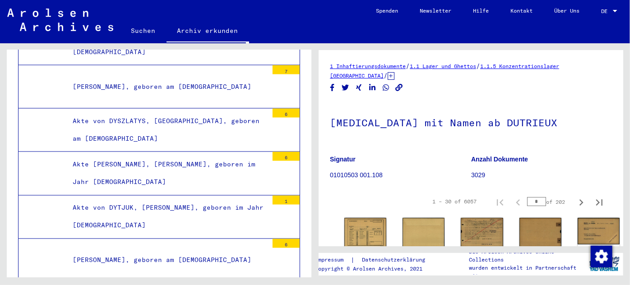
scroll to position [90909, 0]
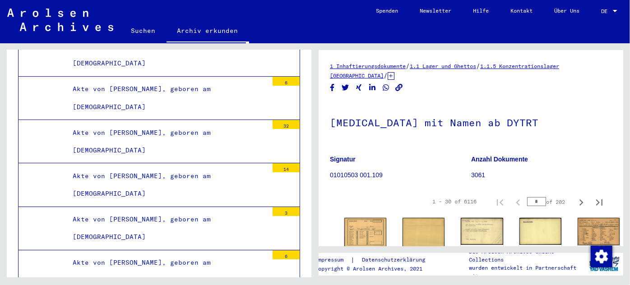
scroll to position [112400, 0]
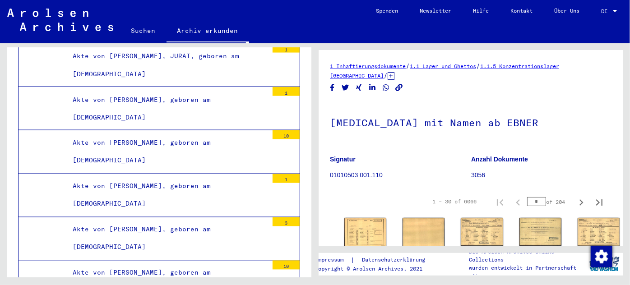
scroll to position [134179, 0]
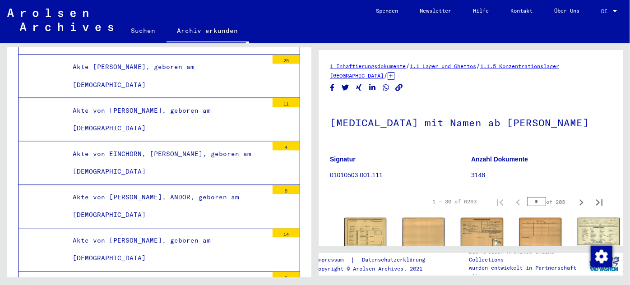
scroll to position [144843, 0]
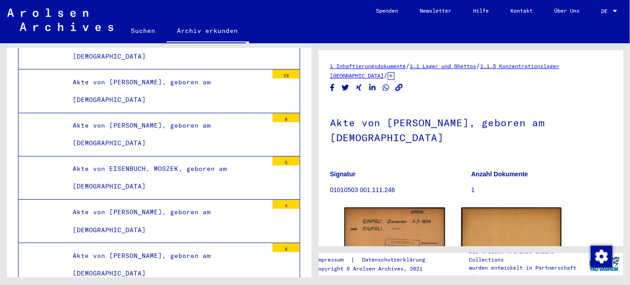
scroll to position [152349, 0]
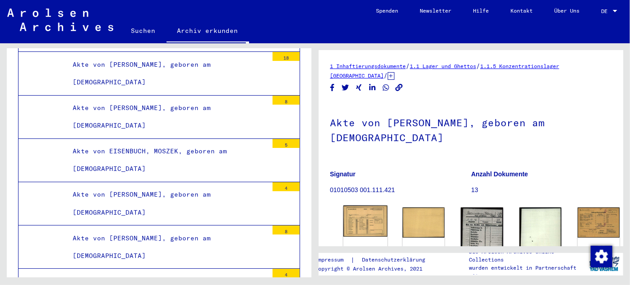
click at [354, 208] on img at bounding box center [365, 222] width 44 height 32
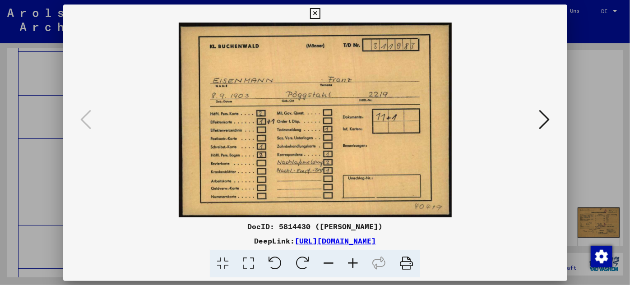
scroll to position [2, 0]
click at [543, 117] on icon at bounding box center [544, 119] width 11 height 22
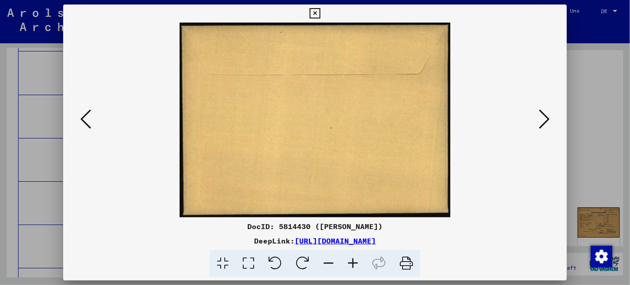
click at [543, 117] on icon at bounding box center [544, 119] width 11 height 22
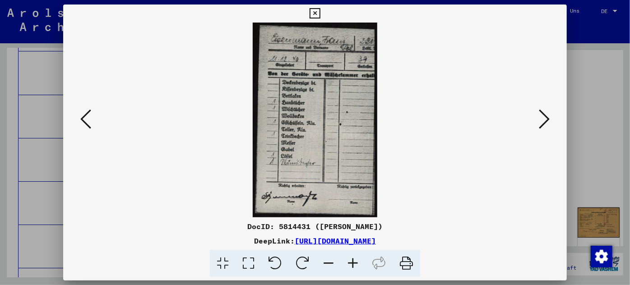
click at [543, 117] on icon at bounding box center [544, 119] width 11 height 22
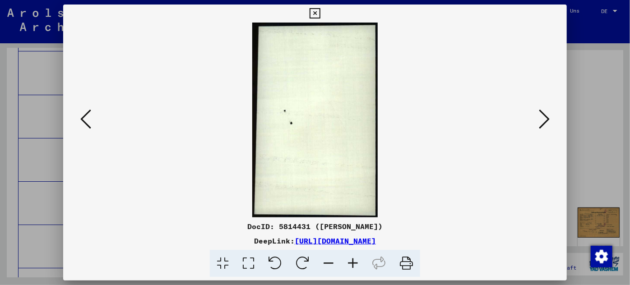
click at [543, 117] on icon at bounding box center [544, 119] width 11 height 22
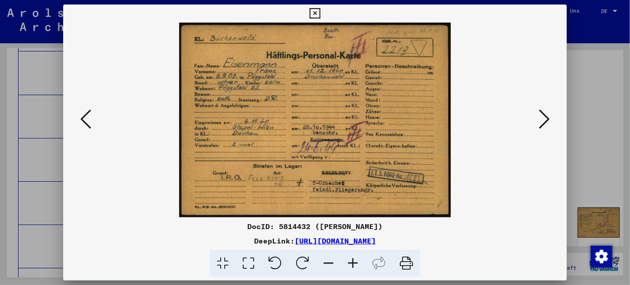
click at [351, 259] on icon at bounding box center [353, 264] width 24 height 28
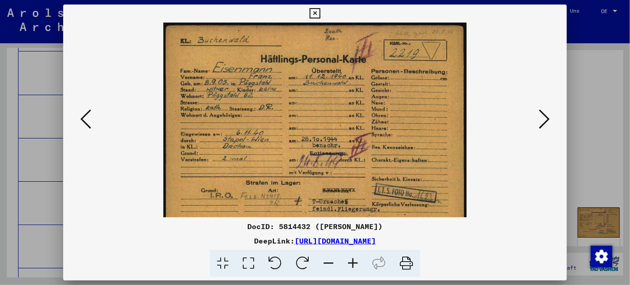
click at [351, 259] on icon at bounding box center [353, 264] width 24 height 28
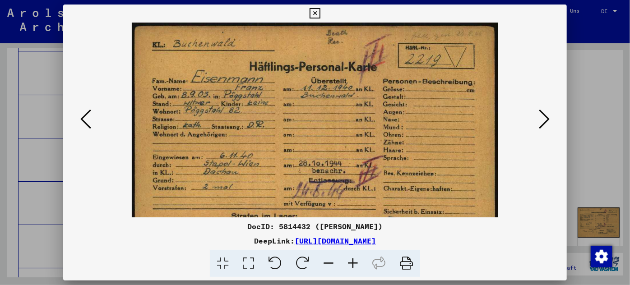
click at [351, 259] on icon at bounding box center [353, 264] width 24 height 28
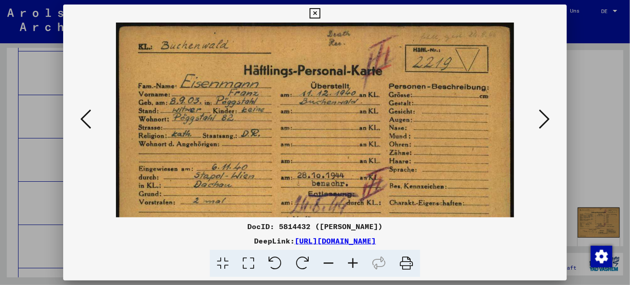
click at [351, 259] on icon at bounding box center [353, 264] width 24 height 28
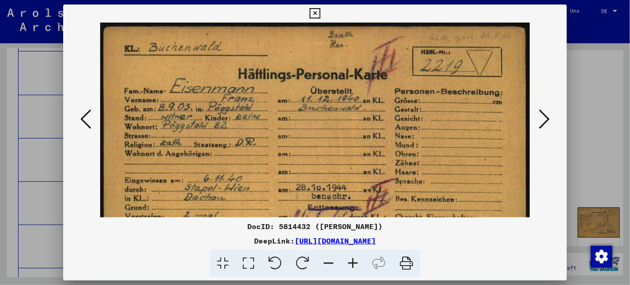
click at [351, 259] on icon at bounding box center [353, 264] width 24 height 28
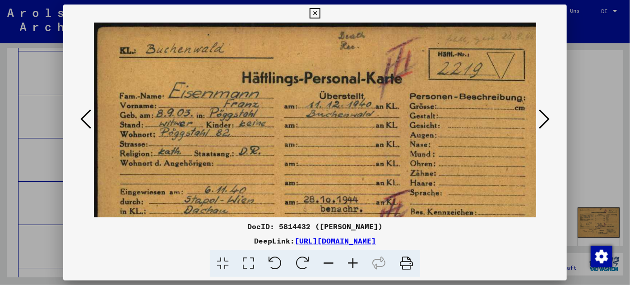
click at [352, 260] on icon at bounding box center [353, 264] width 24 height 28
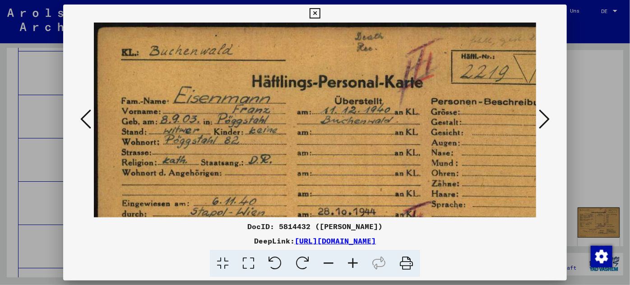
scroll to position [65, 0]
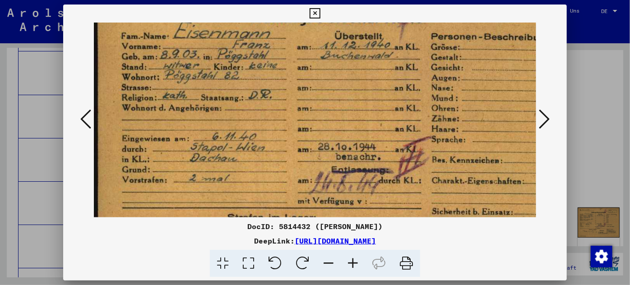
drag, startPoint x: 270, startPoint y: 203, endPoint x: 282, endPoint y: 138, distance: 65.9
click at [282, 138] on img at bounding box center [340, 134] width 492 height 353
click at [545, 108] on icon at bounding box center [544, 119] width 11 height 22
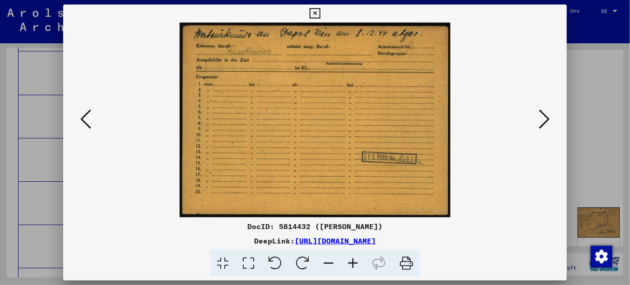
scroll to position [0, 0]
click at [545, 108] on icon at bounding box center [544, 119] width 11 height 22
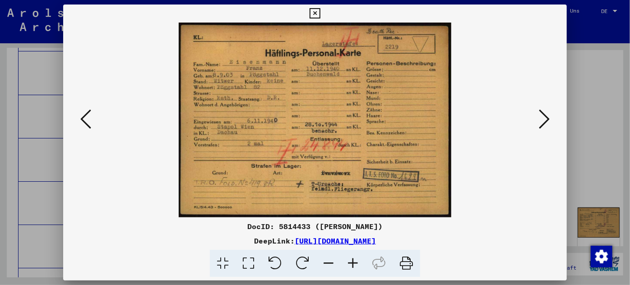
click at [545, 108] on icon at bounding box center [544, 119] width 11 height 22
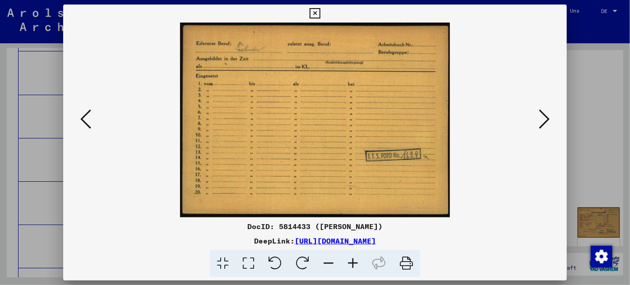
click at [545, 108] on icon at bounding box center [544, 119] width 11 height 22
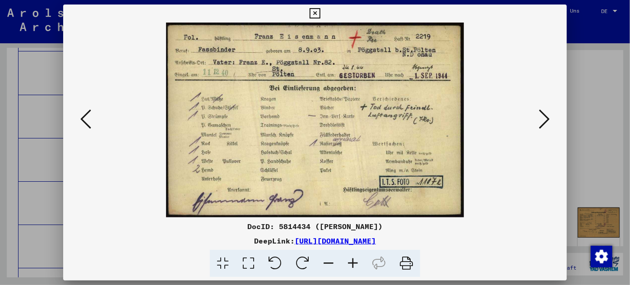
click at [41, 195] on div at bounding box center [315, 142] width 630 height 285
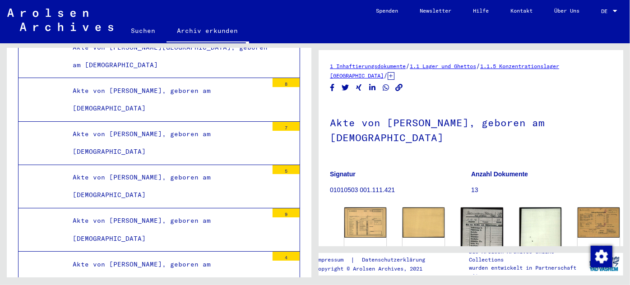
scroll to position [155794, 0]
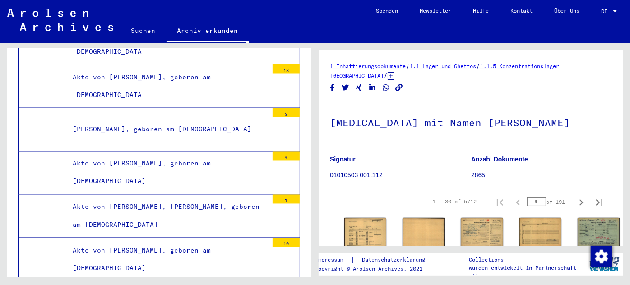
scroll to position [177573, 0]
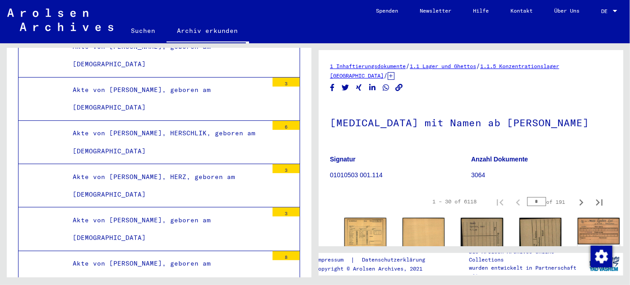
scroll to position [178598, 0]
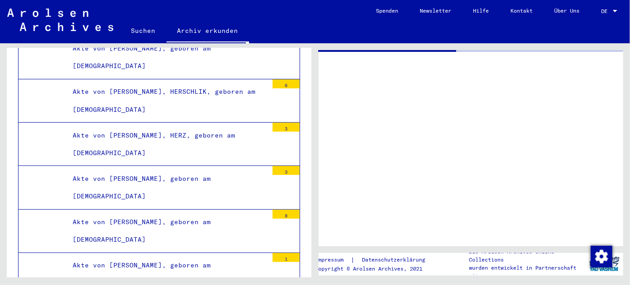
scroll to position [178598, 0]
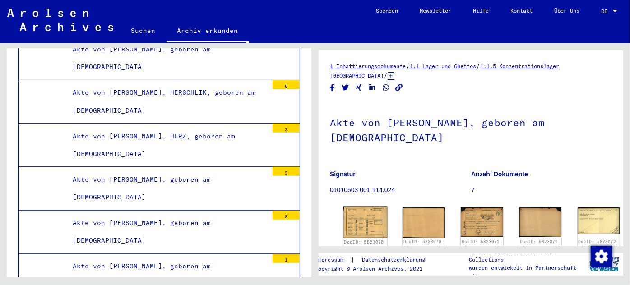
scroll to position [0, 0]
click at [362, 239] on div "DocID: 5823070 ([PERSON_NAME])" at bounding box center [365, 245] width 43 height 13
click at [359, 218] on img at bounding box center [365, 223] width 44 height 32
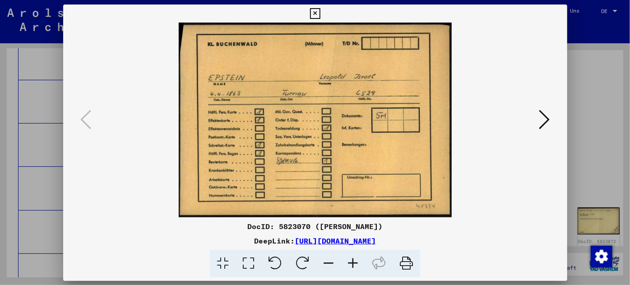
scroll to position [2, 0]
click at [28, 162] on div at bounding box center [315, 142] width 630 height 285
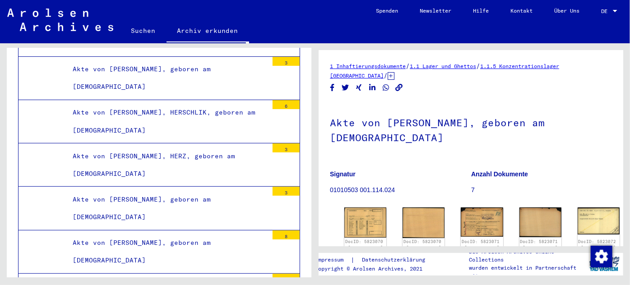
scroll to position [178598, 0]
